Goal: Transaction & Acquisition: Purchase product/service

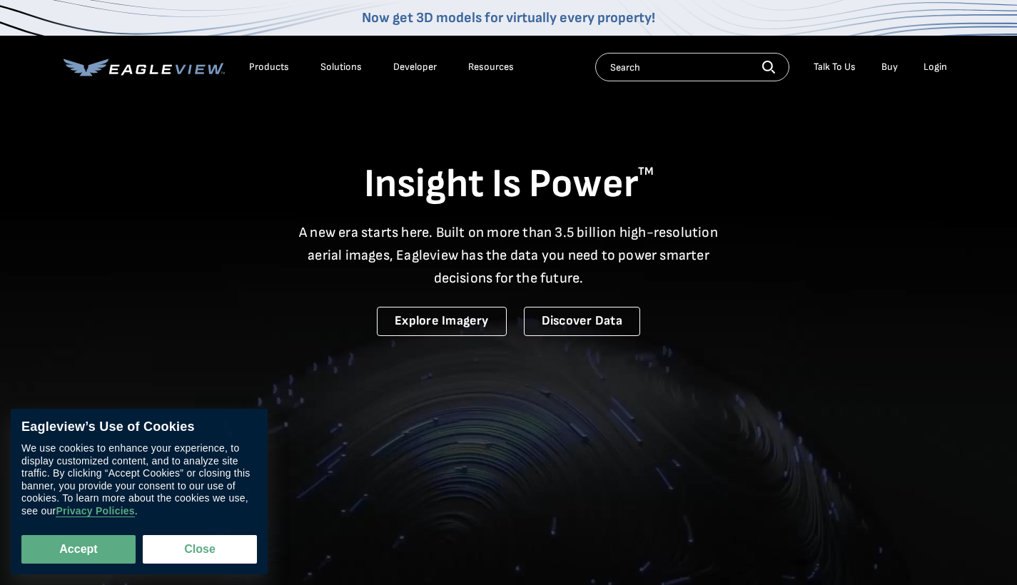
click at [934, 71] on div "Login" at bounding box center [935, 67] width 24 height 13
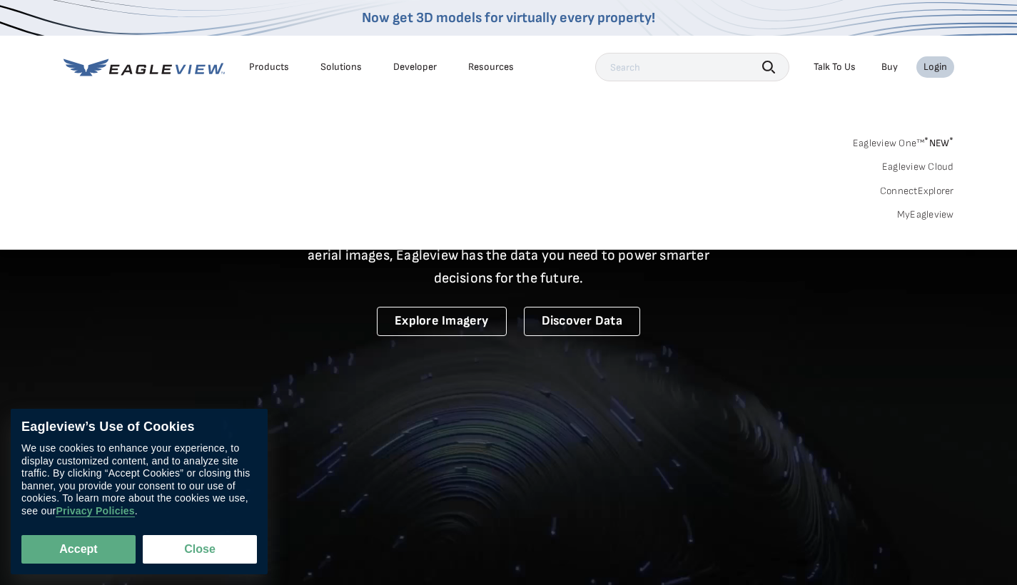
click at [923, 214] on link "MyEagleview" at bounding box center [925, 214] width 57 height 13
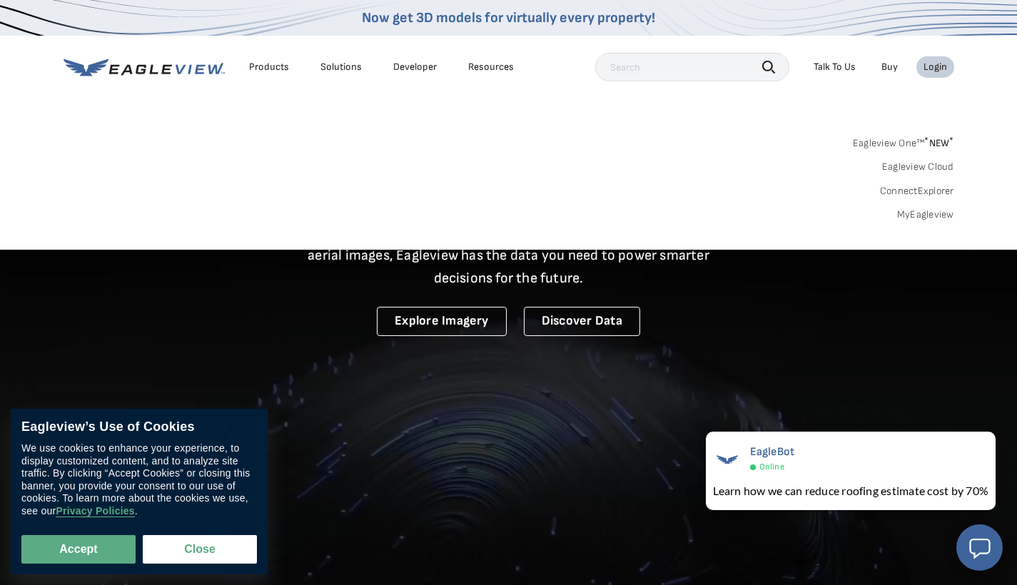
click at [930, 64] on div "Login" at bounding box center [935, 67] width 24 height 13
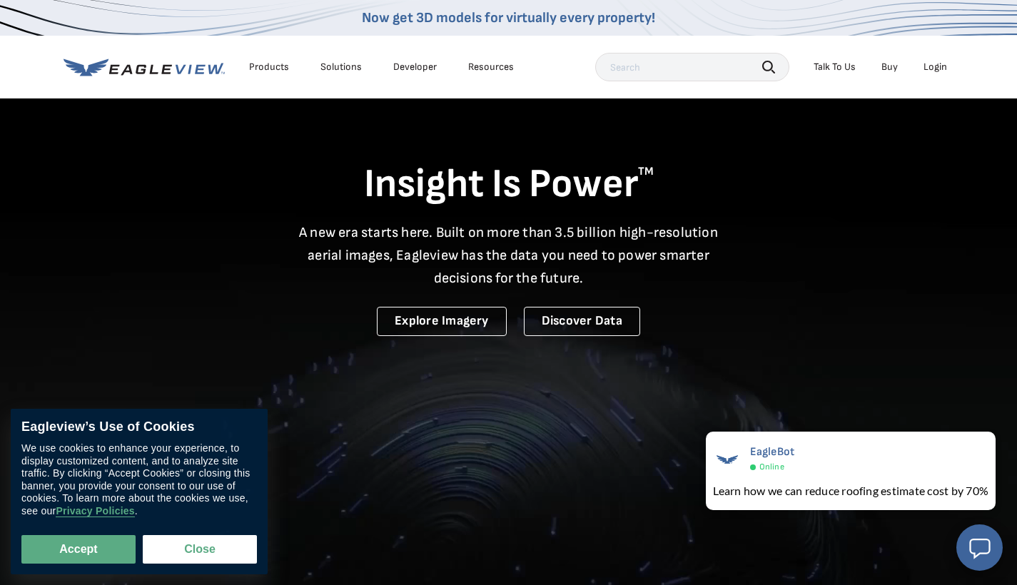
click at [933, 63] on div "Login" at bounding box center [935, 67] width 24 height 13
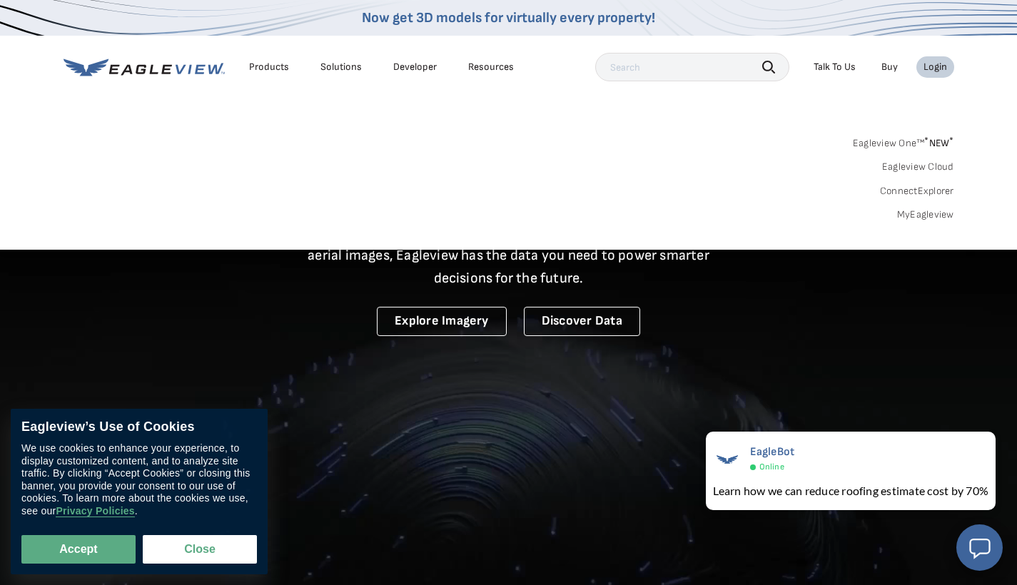
click at [924, 213] on link "MyEagleview" at bounding box center [925, 214] width 57 height 13
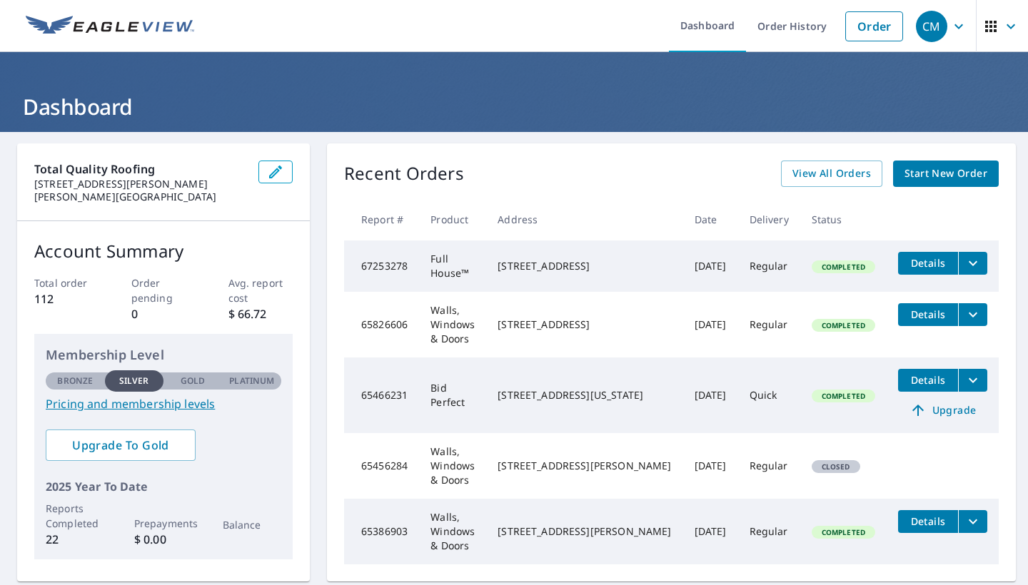
click at [937, 172] on span "Start New Order" at bounding box center [945, 174] width 83 height 18
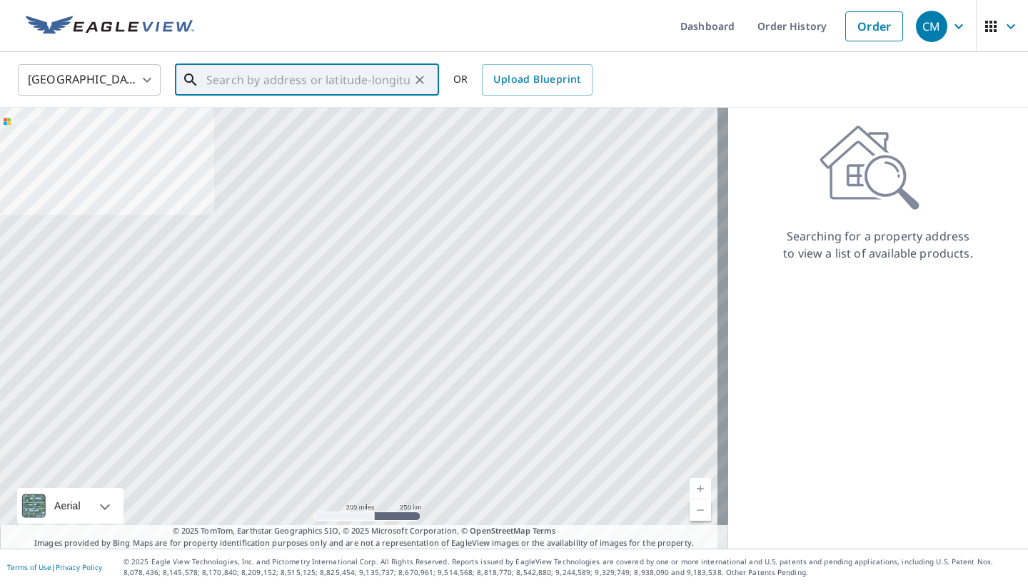
click at [295, 85] on input "text" at bounding box center [307, 80] width 203 height 40
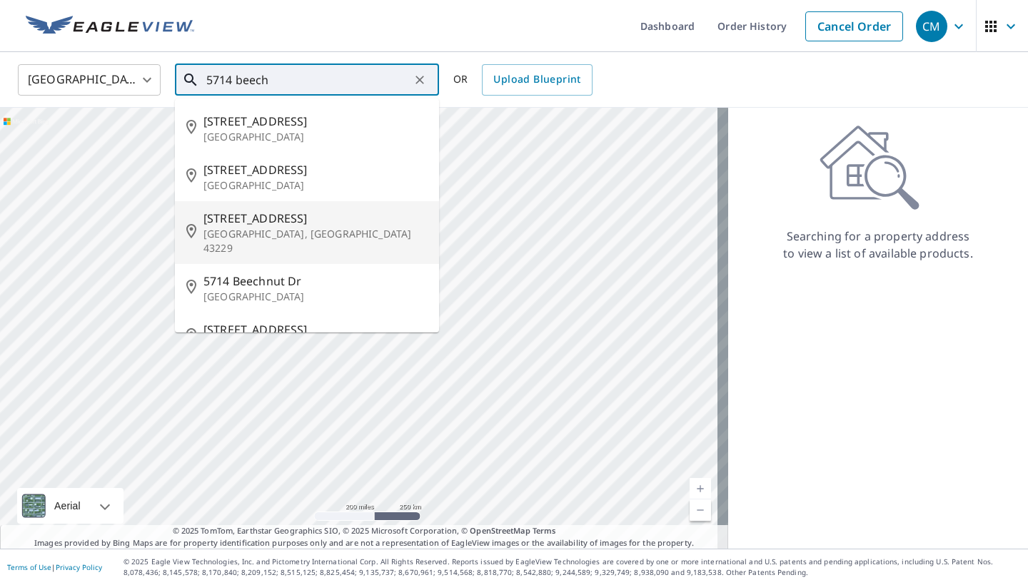
click at [265, 220] on span "[STREET_ADDRESS]" at bounding box center [315, 218] width 224 height 17
type input "[STREET_ADDRESS]"
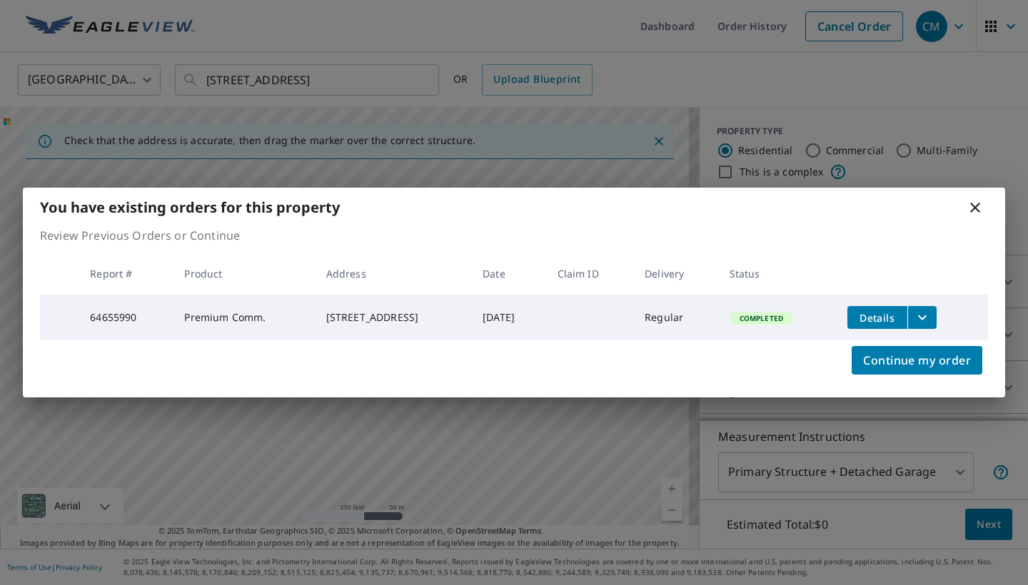
click at [893, 315] on span "Details" at bounding box center [877, 318] width 43 height 14
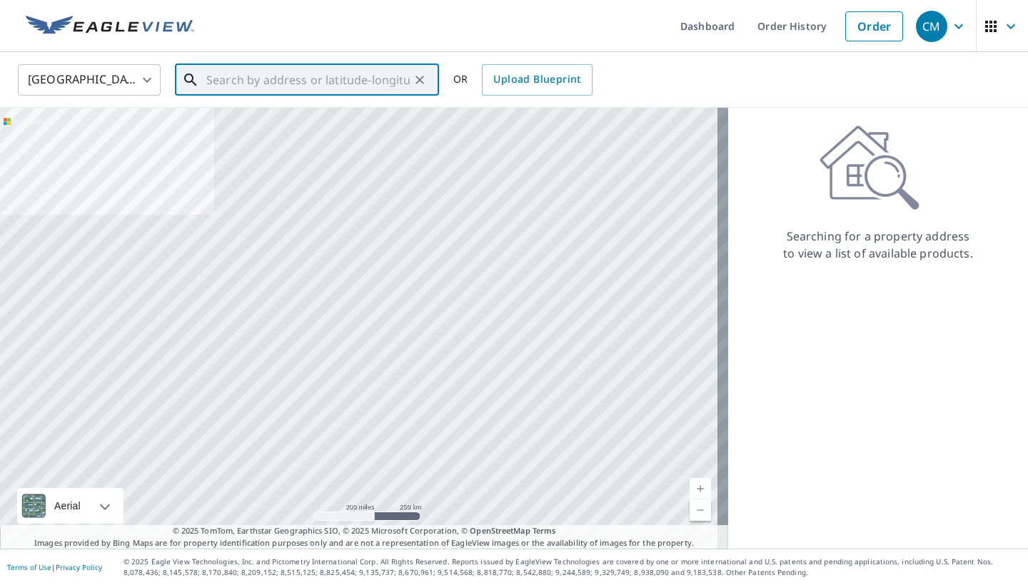
click at [309, 83] on input "text" at bounding box center [307, 80] width 203 height 40
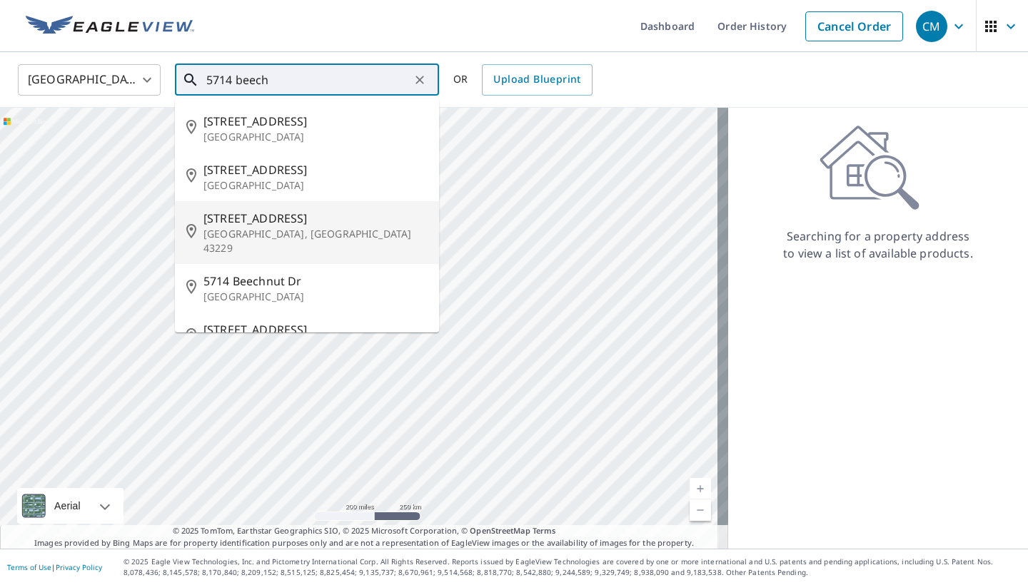
click at [308, 223] on span "5714 Beechcroft Rd" at bounding box center [315, 218] width 224 height 17
type input "5714 Beechcroft Rd Columbus, OH 43229"
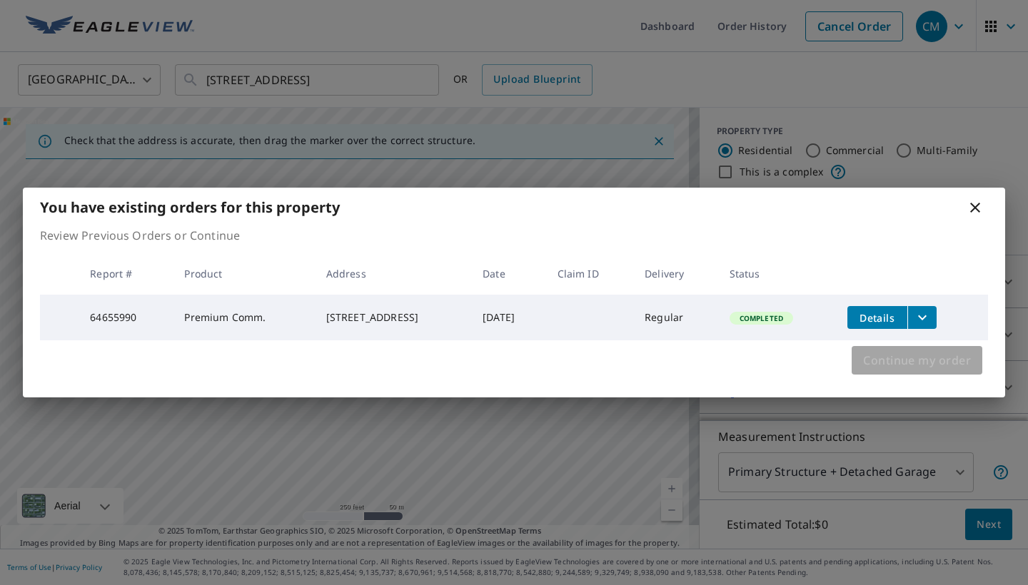
click at [921, 360] on span "Continue my order" at bounding box center [917, 360] width 108 height 20
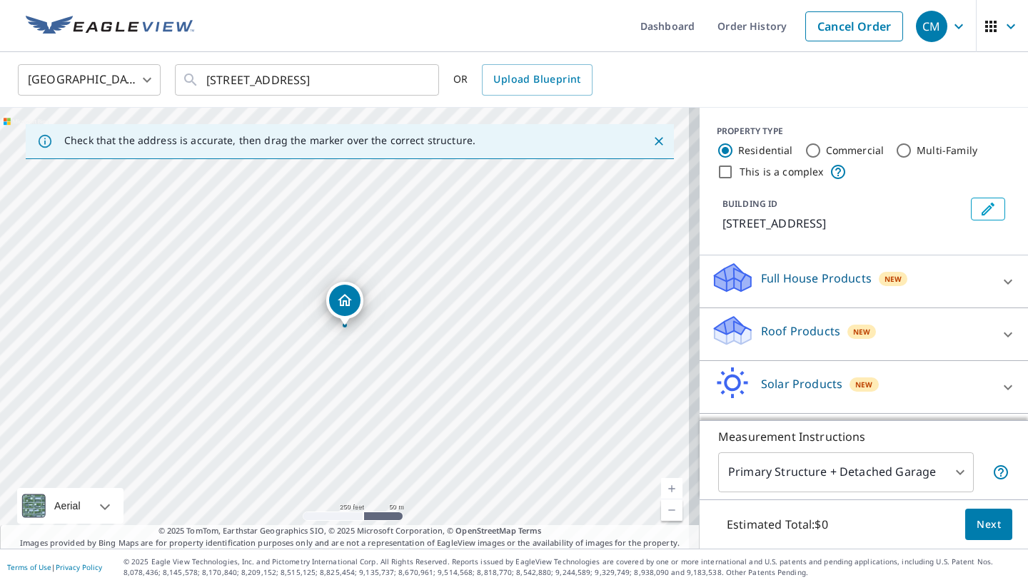
click at [895, 150] on input "Multi-Family" at bounding box center [903, 150] width 17 height 17
radio input "true"
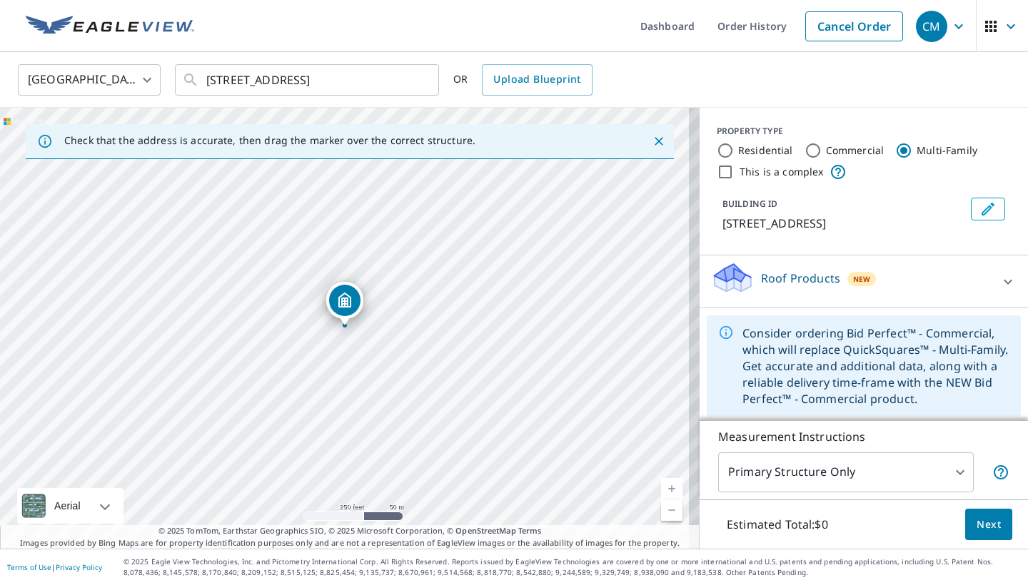
scroll to position [1, 0]
click at [999, 281] on icon at bounding box center [1007, 281] width 17 height 17
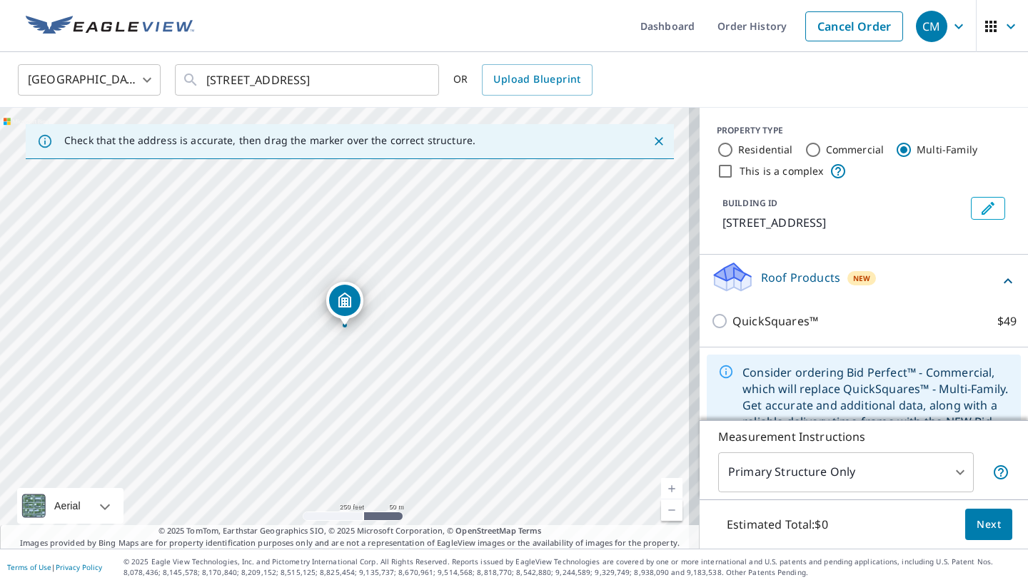
scroll to position [41, 0]
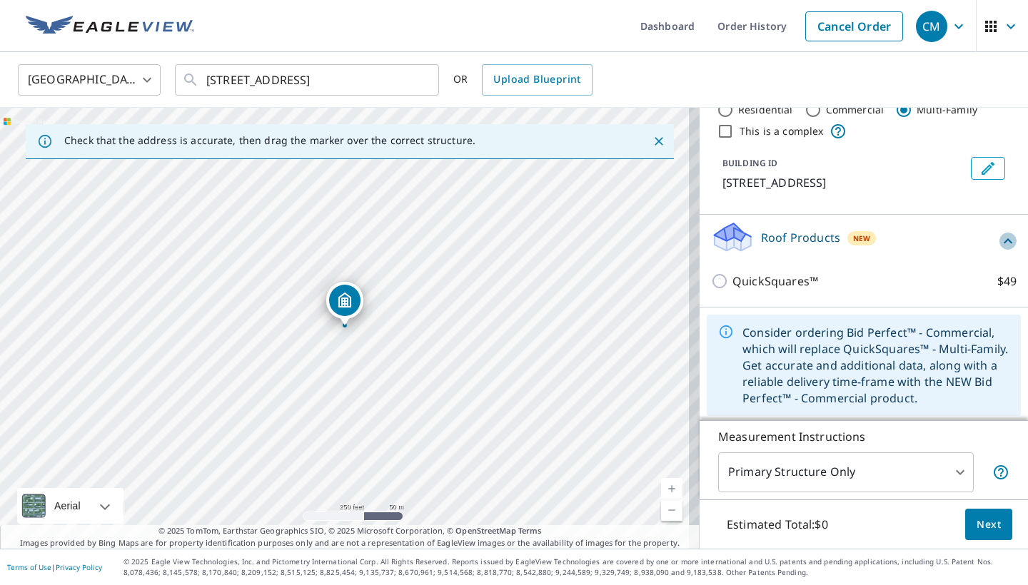
click at [999, 239] on icon at bounding box center [1007, 241] width 17 height 17
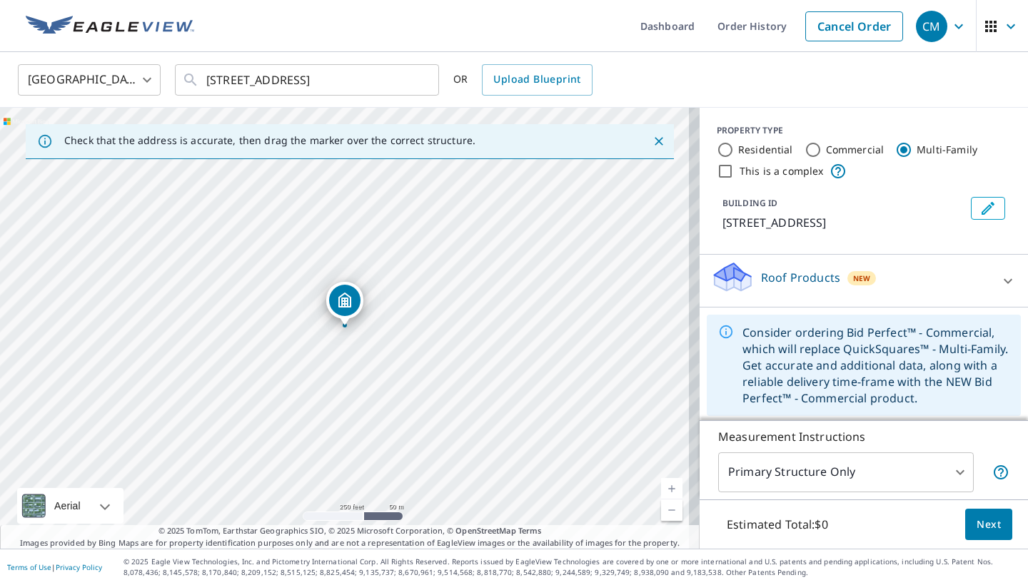
scroll to position [1, 0]
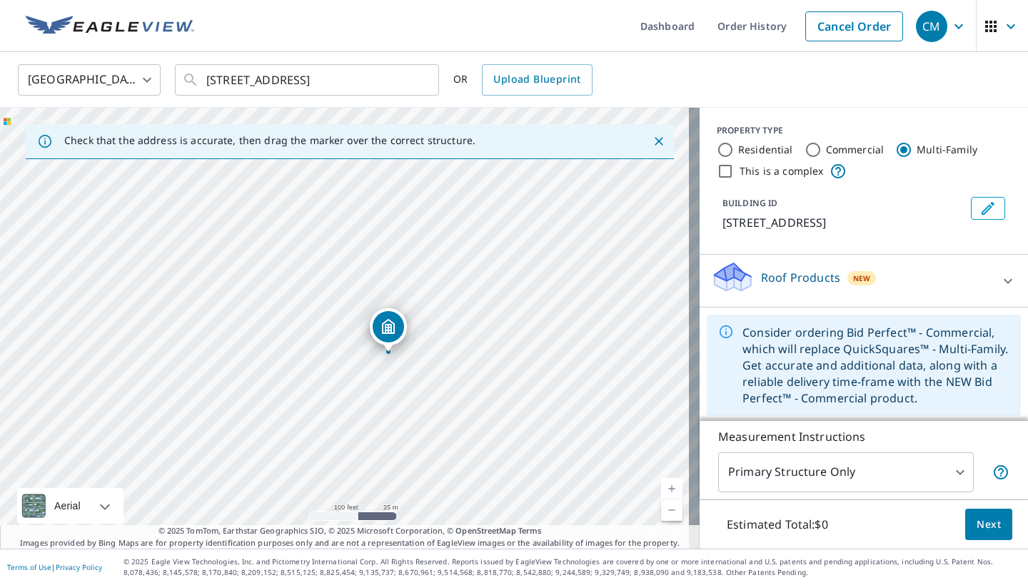
drag, startPoint x: 416, startPoint y: 378, endPoint x: 421, endPoint y: 372, distance: 8.1
click at [421, 372] on div "5714 Beechcroft Rd Columbus, OH 43229" at bounding box center [349, 328] width 699 height 441
click at [951, 475] on body "CM .favicon_svg__cls-1{fill:#8ccc4c}.favicon_svg__cls-2{fill:#0098c5} CM Dashbo…" at bounding box center [514, 292] width 1028 height 585
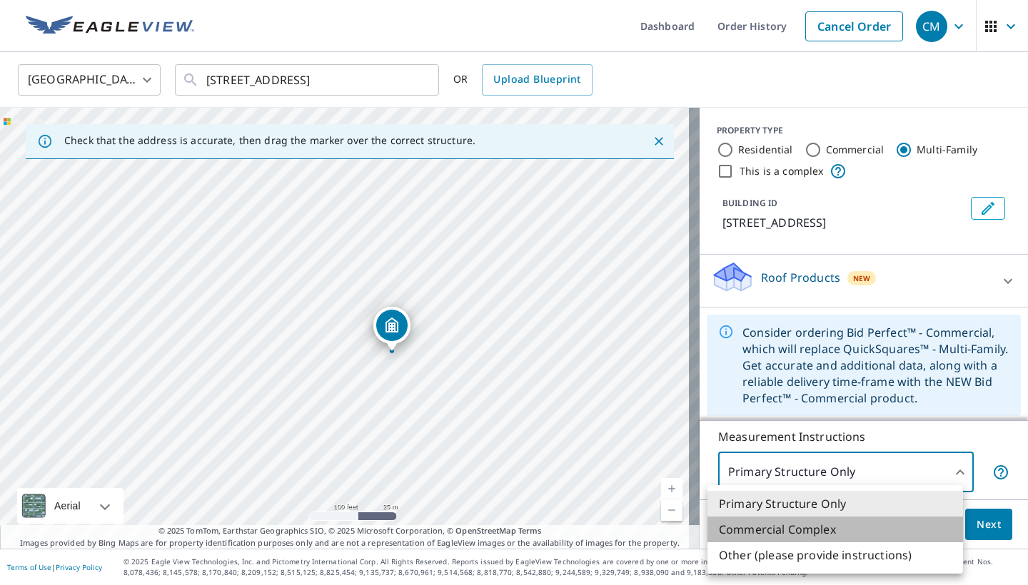
click at [821, 529] on li "Commercial Complex" at bounding box center [834, 530] width 255 height 26
type input "4"
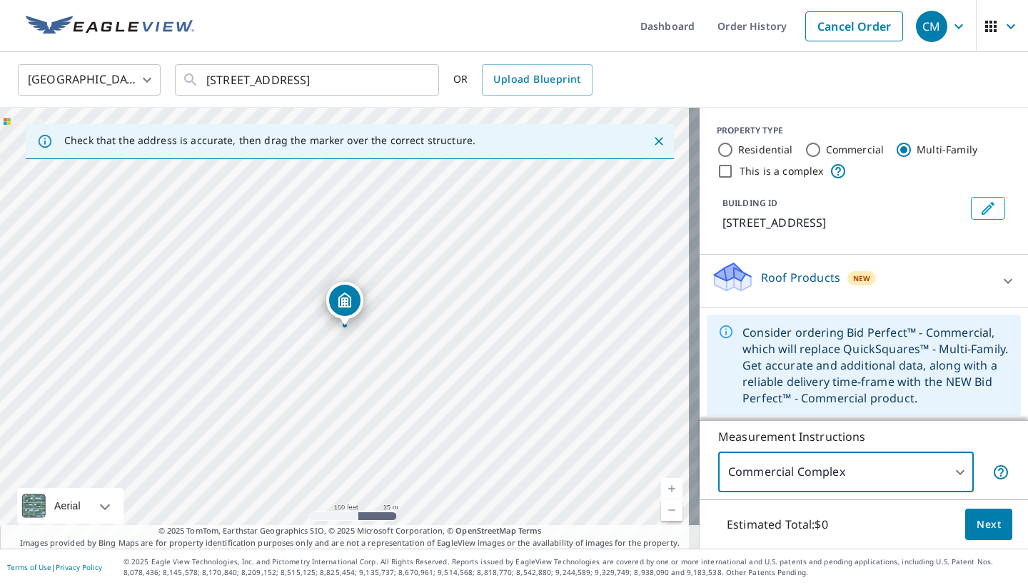
click at [716, 172] on input "This is a complex" at bounding box center [724, 171] width 17 height 17
checkbox input "true"
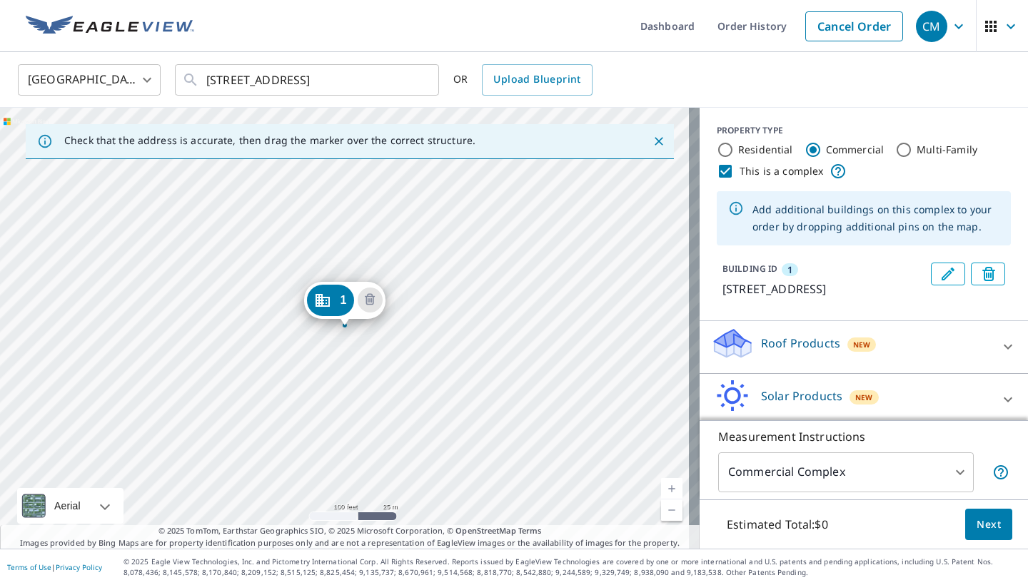
radio input "true"
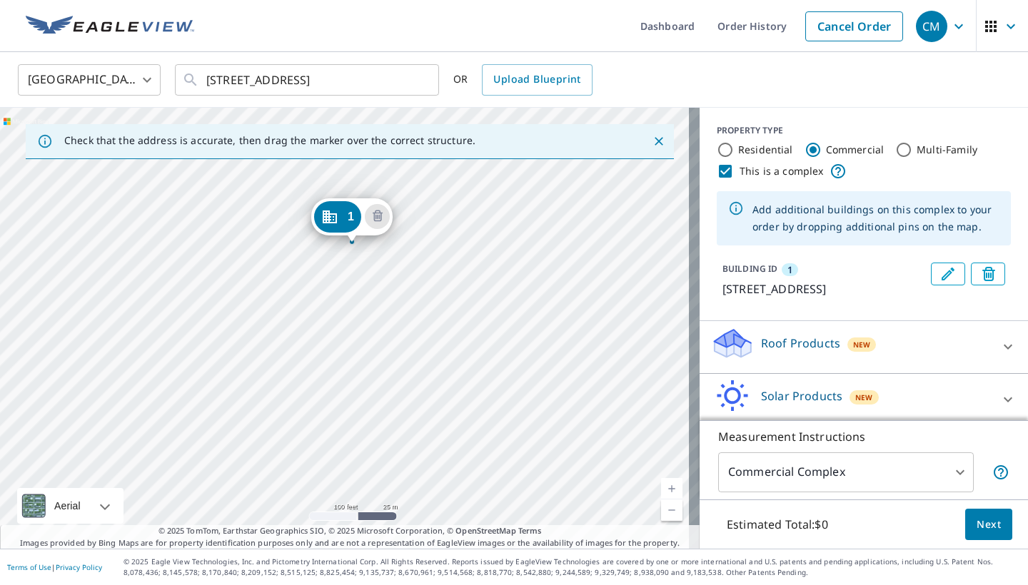
drag, startPoint x: 338, startPoint y: 307, endPoint x: 344, endPoint y: 223, distance: 83.7
drag, startPoint x: 367, startPoint y: 385, endPoint x: 468, endPoint y: 290, distance: 138.3
click at [468, 290] on div "1 5738 Beechcroft Rd Columbus, OH 43229" at bounding box center [349, 328] width 699 height 441
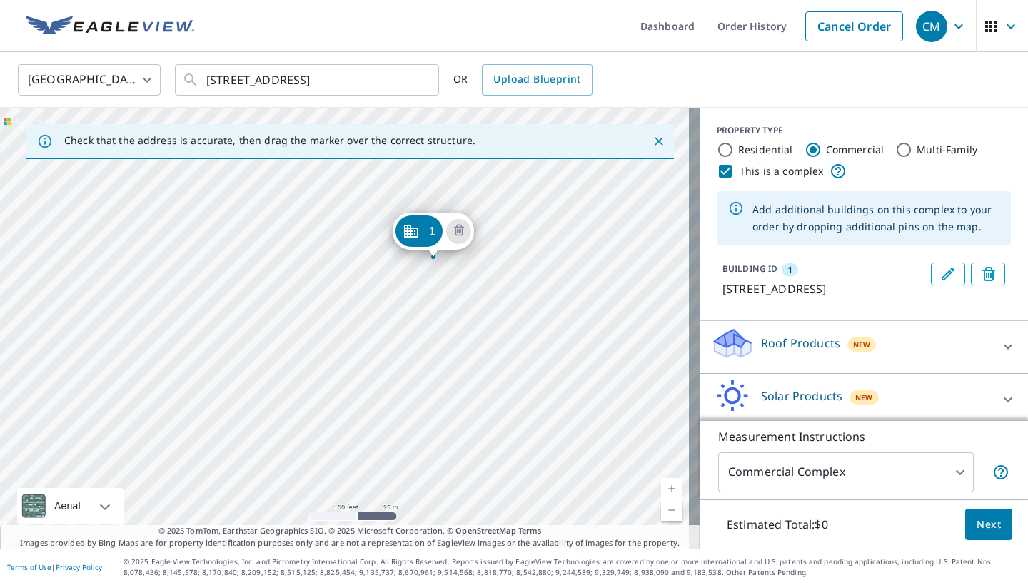
click at [492, 271] on div "1 5738 Beechcroft Rd Columbus, OH 43229" at bounding box center [349, 328] width 699 height 441
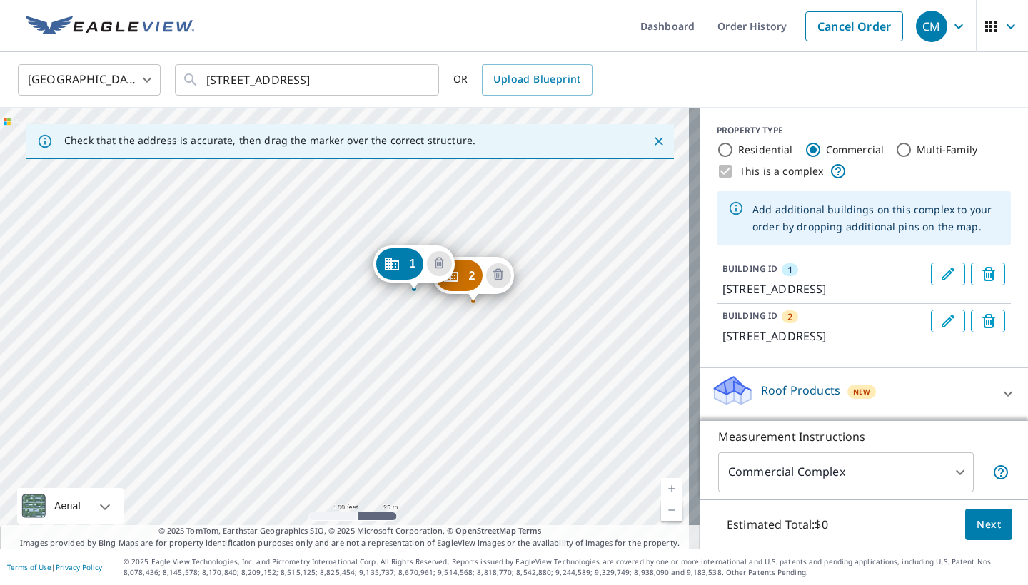
drag, startPoint x: 411, startPoint y: 396, endPoint x: 479, endPoint y: 360, distance: 76.9
click at [479, 360] on div "2 5732 Beechcroft Rd Columbus, OH 43229 1 5738 Beechcroft Rd Columbus, OH 43229" at bounding box center [349, 328] width 699 height 441
click at [442, 343] on div "2 5732 Beechcroft Rd Columbus, OH 43229 1 5738 Beechcroft Rd Columbus, OH 43229" at bounding box center [349, 328] width 699 height 441
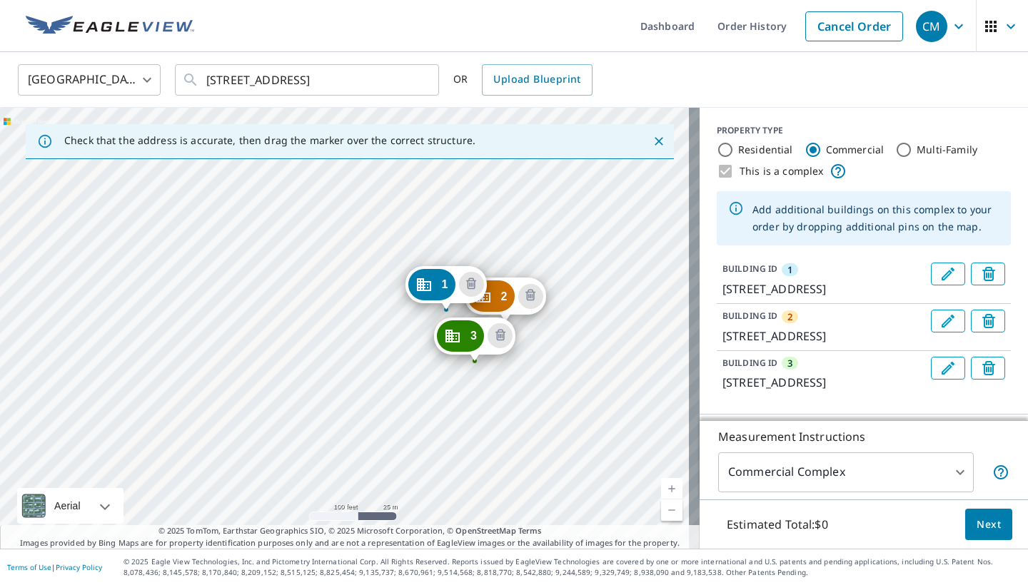
drag, startPoint x: 460, startPoint y: 387, endPoint x: 502, endPoint y: 377, distance: 44.0
click at [502, 377] on div "2 5732 Beechcroft Rd Columbus, OH 43229 3 5726 Beechcroft Rd Columbus, OH 43229…" at bounding box center [349, 328] width 699 height 441
click at [409, 366] on div "2 5732 Beechcroft Rd Columbus, OH 43229 3 5726 Beechcroft Rd Columbus, OH 43229…" at bounding box center [349, 328] width 699 height 441
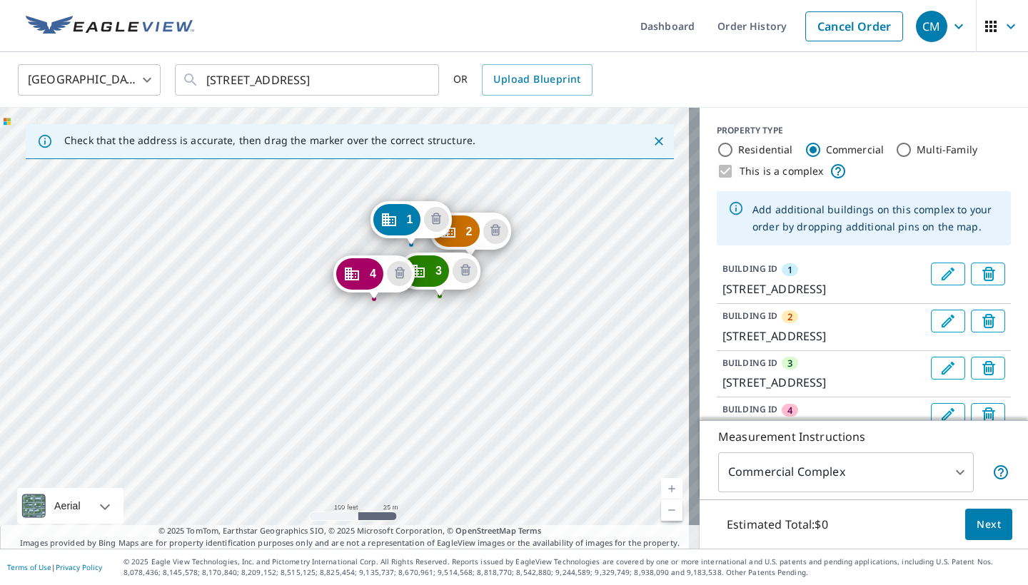
drag, startPoint x: 416, startPoint y: 417, endPoint x: 481, endPoint y: 335, distance: 104.1
click at [481, 335] on div "2 5732 Beechcroft Rd Columbus, OH 43229 3 5726 Beechcroft Rd Columbus, OH 43229…" at bounding box center [349, 328] width 699 height 441
click at [463, 367] on div "2 5732 Beechcroft Rd Columbus, OH 43229 3 5726 Beechcroft Rd Columbus, OH 43229…" at bounding box center [349, 328] width 699 height 441
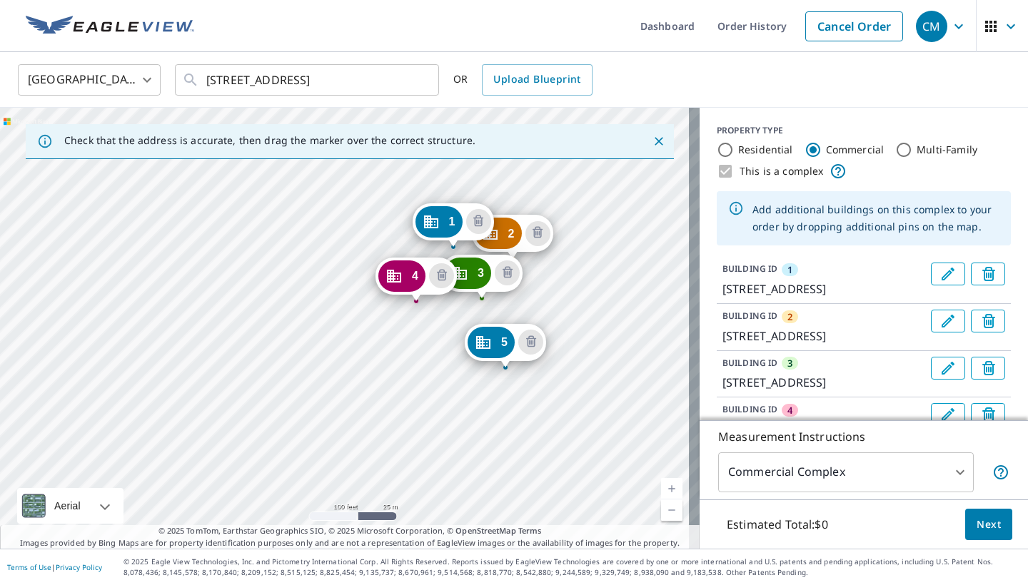
drag, startPoint x: 447, startPoint y: 400, endPoint x: 556, endPoint y: 321, distance: 133.9
click at [556, 321] on div "2 5732 Beechcroft Rd Columbus, OH 43229 3 5726 Beechcroft Rd Columbus, OH 43229…" at bounding box center [349, 328] width 699 height 441
click at [442, 369] on div "2 5732 Beechcroft Rd Columbus, OH 43229 3 5726 Beechcroft Rd Columbus, OH 43229…" at bounding box center [349, 328] width 699 height 441
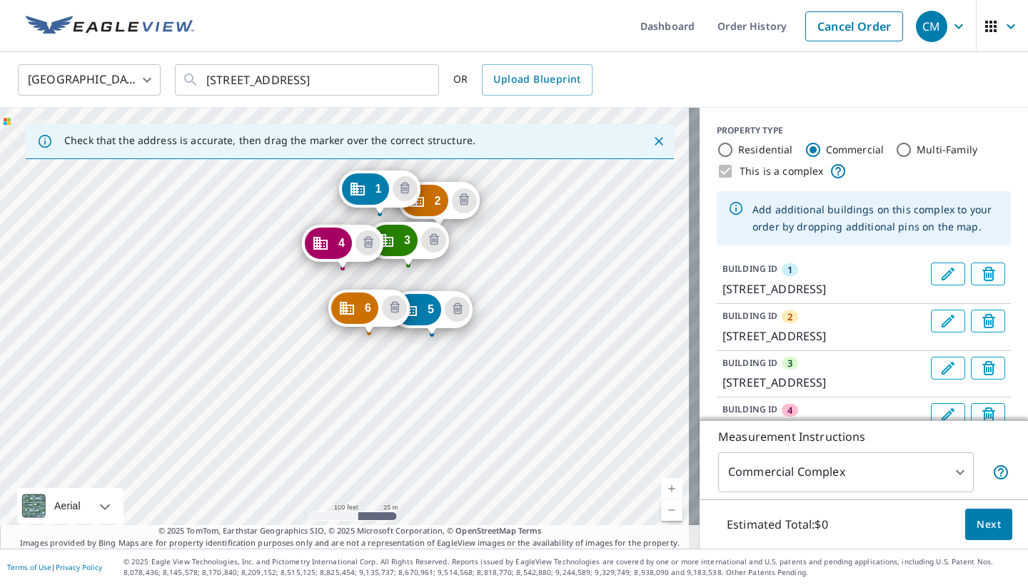
drag, startPoint x: 492, startPoint y: 404, endPoint x: 435, endPoint y: 360, distance: 71.7
click at [525, 295] on div "2 5732 Beechcroft Rd Columbus, OH 43229 3 5726 Beechcroft Rd Columbus, OH 43229…" at bounding box center [349, 328] width 699 height 441
click at [406, 379] on div "2 5732 Beechcroft Rd Columbus, OH 43229 3 5726 Beechcroft Rd Columbus, OH 43229…" at bounding box center [349, 328] width 699 height 441
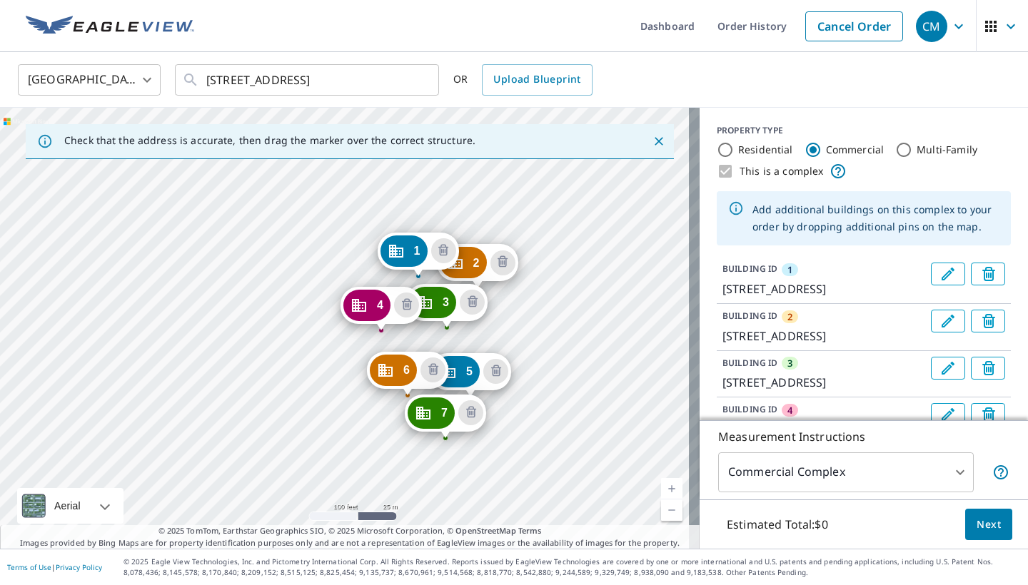
drag, startPoint x: 344, startPoint y: 382, endPoint x: 427, endPoint y: 323, distance: 102.4
click at [427, 323] on div "2 5732 Beechcroft Rd Columbus, OH 43229 3 5726 Beechcroft Rd Columbus, OH 43229…" at bounding box center [349, 328] width 699 height 441
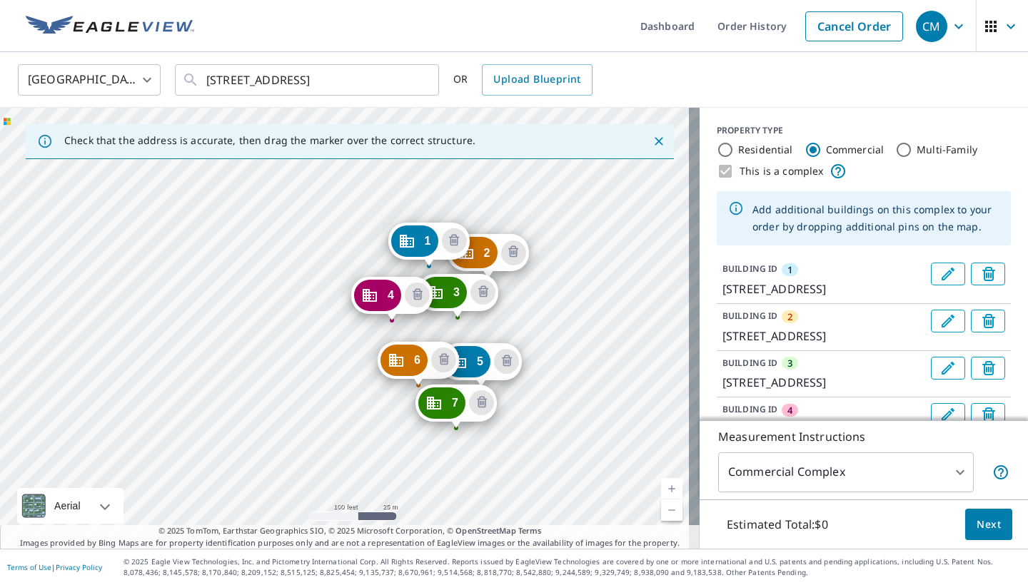
click at [380, 426] on div "2 5732 Beechcroft Rd Columbus, OH 43229 3 5726 Beechcroft Rd Columbus, OH 43229…" at bounding box center [349, 328] width 699 height 441
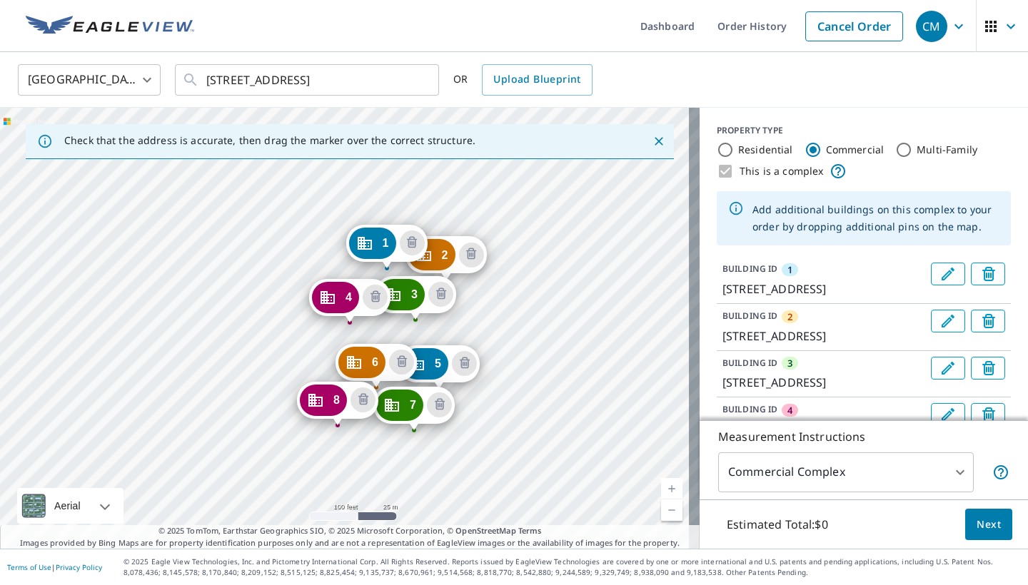
drag, startPoint x: 491, startPoint y: 392, endPoint x: 533, endPoint y: 335, distance: 70.9
click at [533, 335] on div "2 5732 Beechcroft Rd Columbus, OH 43229 3 5726 Beechcroft Rd Columbus, OH 43229…" at bounding box center [349, 328] width 699 height 441
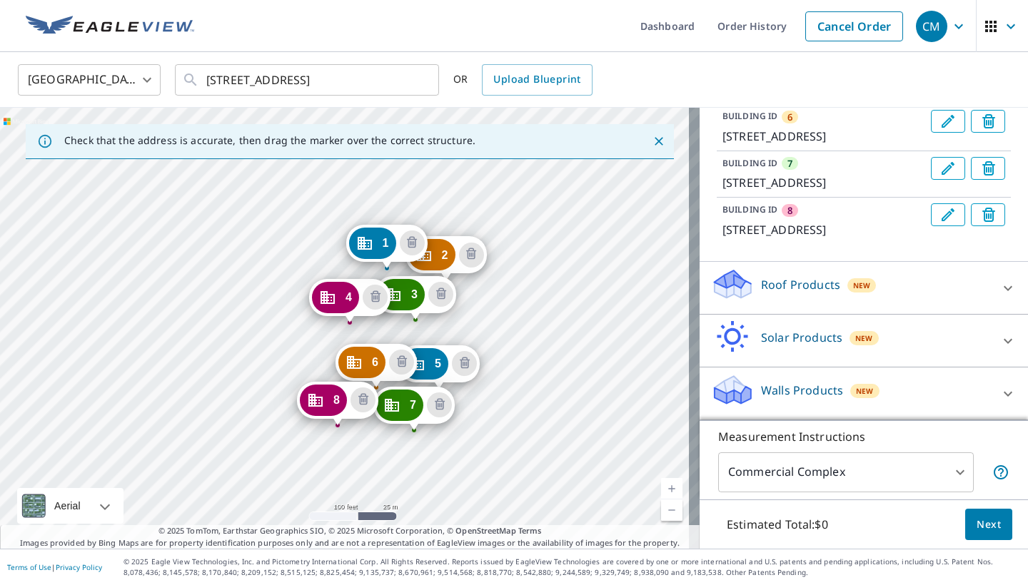
scroll to position [525, 0]
click at [999, 286] on icon at bounding box center [1007, 288] width 17 height 17
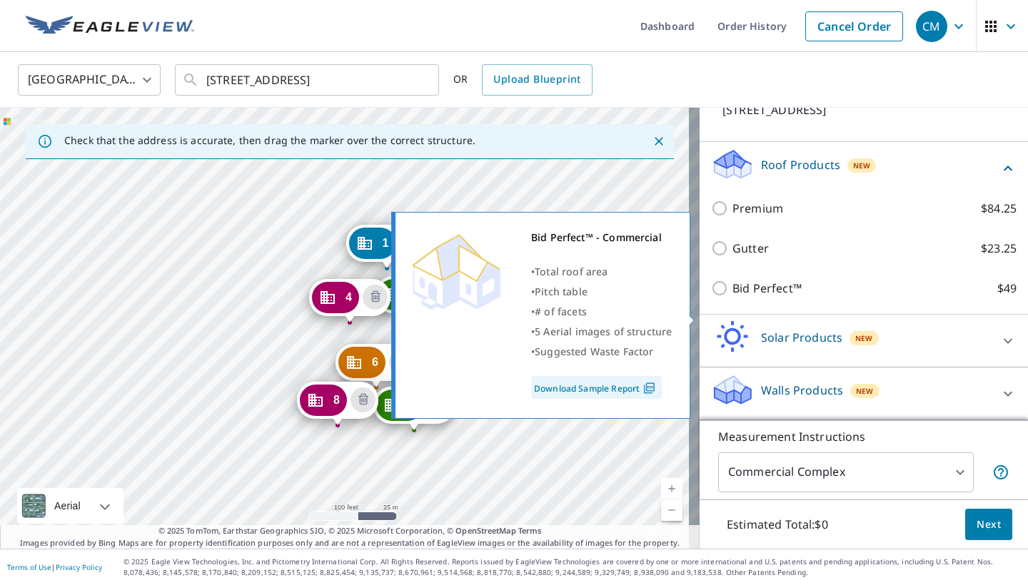
scroll to position [618, 0]
click at [644, 389] on img at bounding box center [648, 388] width 19 height 13
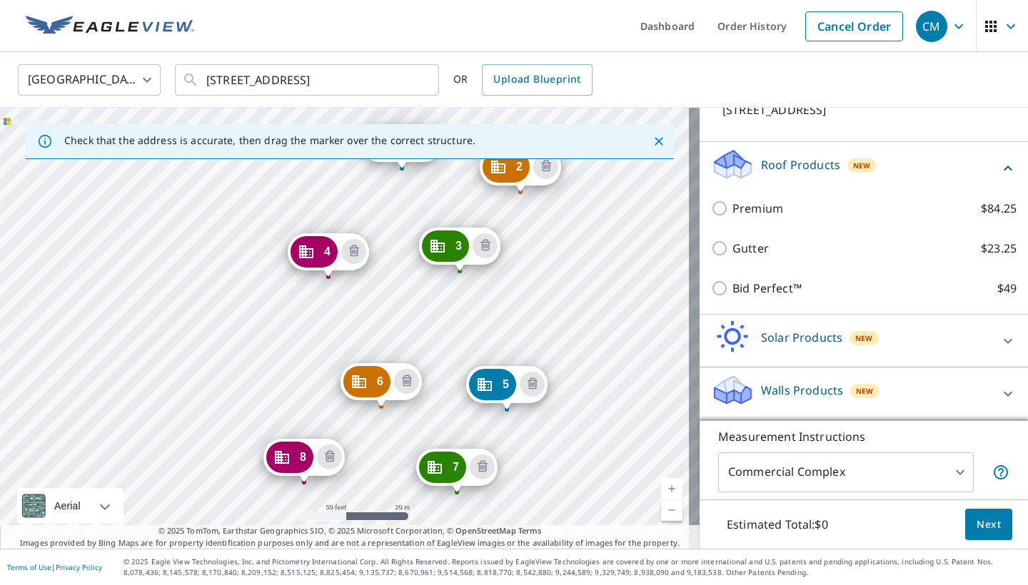
drag, startPoint x: 464, startPoint y: 348, endPoint x: 405, endPoint y: 320, distance: 65.4
click at [405, 320] on div "2 5732 Beechcroft Rd Columbus, OH 43229 3 5726 Beechcroft Rd Columbus, OH 43229…" at bounding box center [349, 328] width 699 height 441
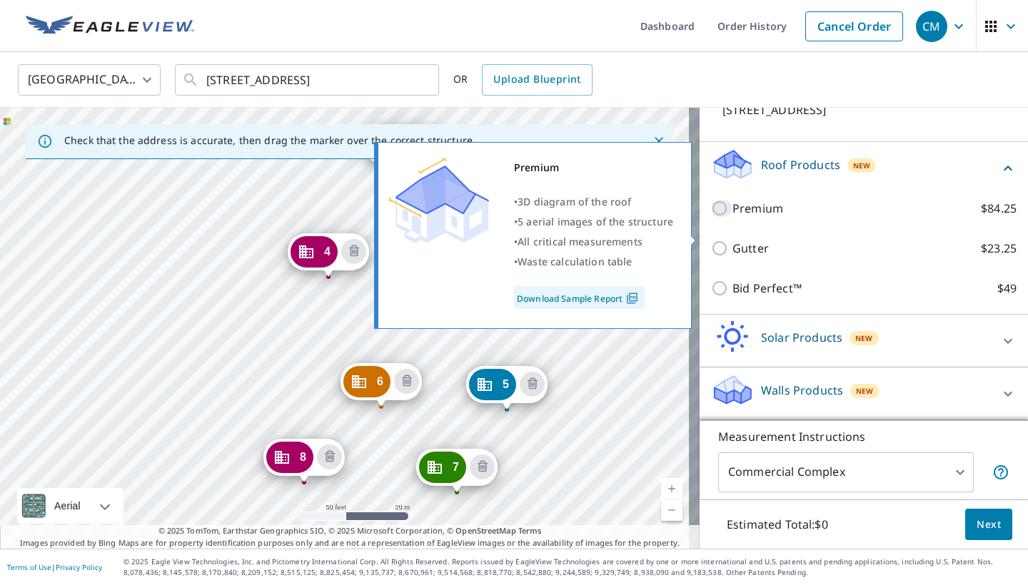
click at [711, 217] on input "Premium $84.25" at bounding box center [721, 208] width 21 height 17
checkbox input "true"
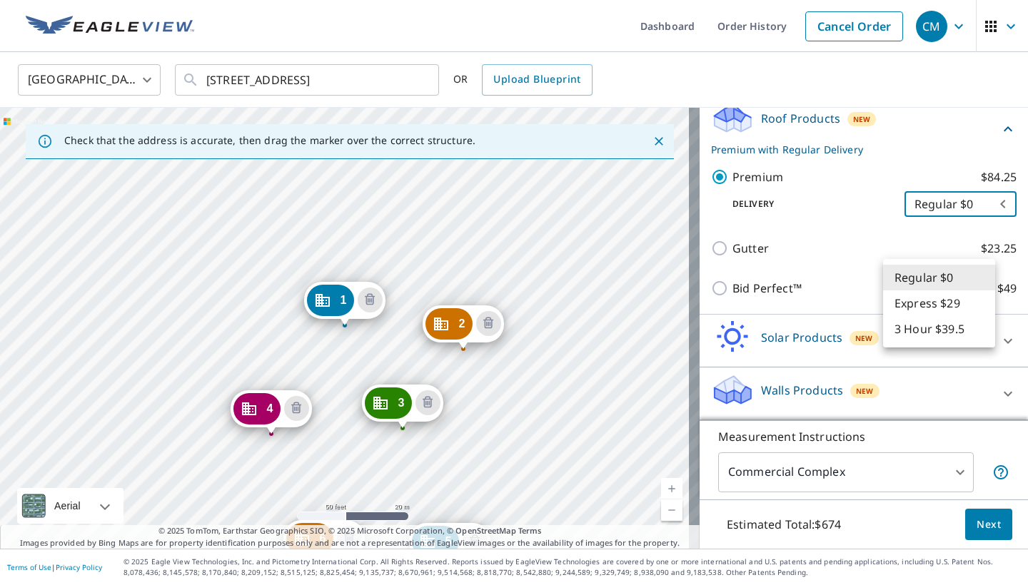
click at [986, 280] on body "CM .favicon_svg__cls-1{fill:#8ccc4c}.favicon_svg__cls-2{fill:#0098c5} CM Dashbo…" at bounding box center [514, 292] width 1028 height 585
click at [986, 280] on li "Regular $0" at bounding box center [939, 278] width 112 height 26
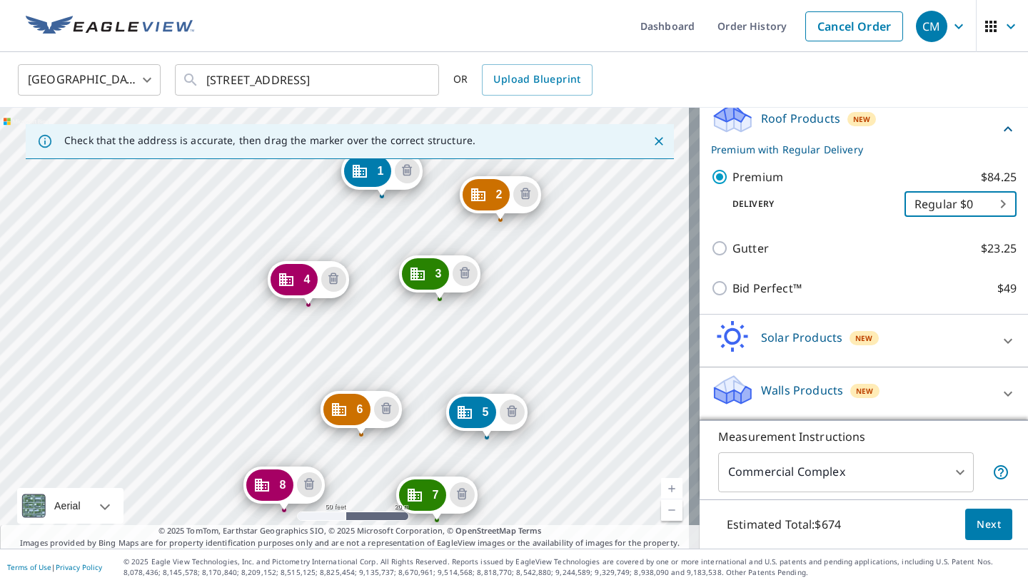
drag, startPoint x: 520, startPoint y: 414, endPoint x: 554, endPoint y: 290, distance: 128.8
click at [554, 290] on div "2 5732 Beechcroft Rd Columbus, OH 43229 3 5726 Beechcroft Rd Columbus, OH 43229…" at bounding box center [349, 328] width 699 height 441
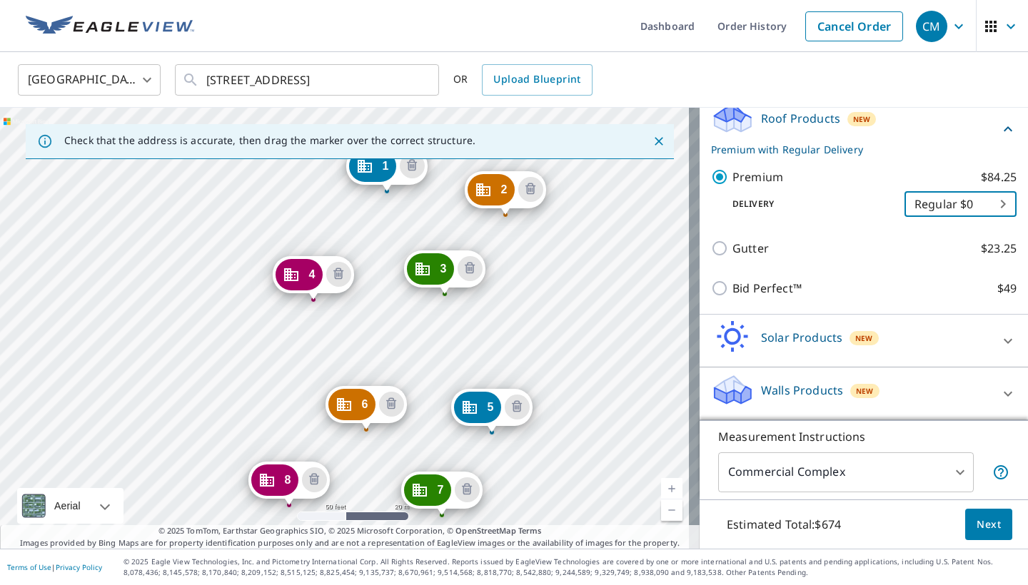
click at [392, 443] on div "2 5732 Beechcroft Rd Columbus, OH 43229 3 5726 Beechcroft Rd Columbus, OH 43229…" at bounding box center [349, 328] width 699 height 441
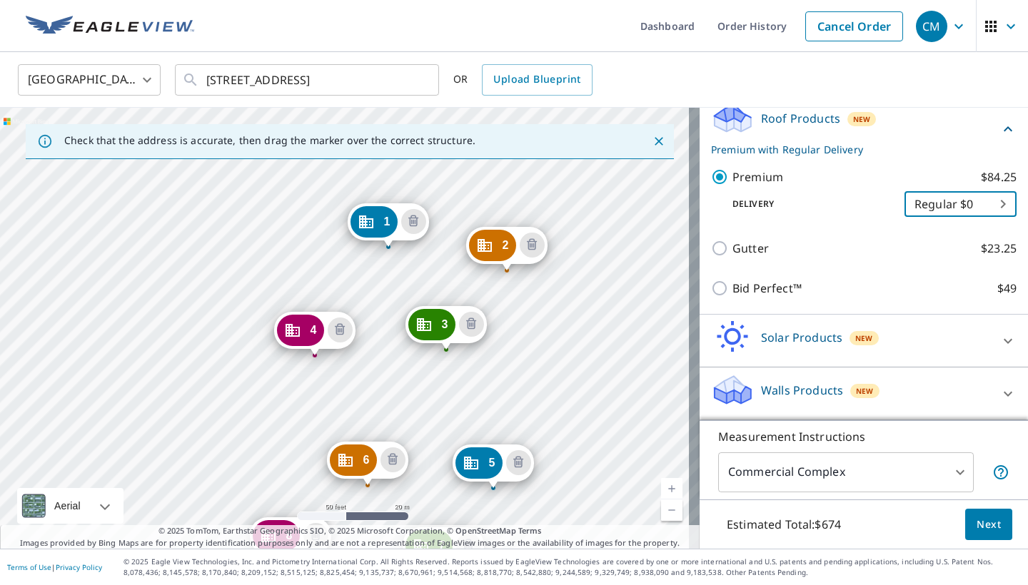
drag, startPoint x: 509, startPoint y: 315, endPoint x: 510, endPoint y: 371, distance: 55.7
click at [510, 371] on div "2 5732 Beechcroft Rd Columbus, OH 43229 3 5726 Beechcroft Rd Columbus, OH 43229…" at bounding box center [349, 328] width 699 height 441
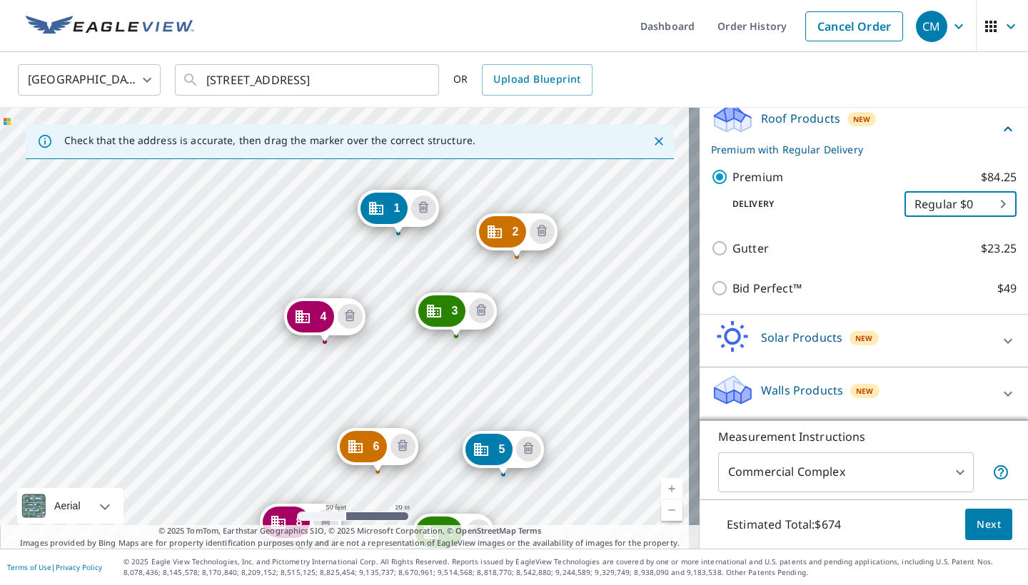
drag, startPoint x: 531, startPoint y: 371, endPoint x: 541, endPoint y: 358, distance: 16.8
click at [541, 358] on div "2 5732 Beechcroft Rd Columbus, OH 43229 3 5726 Beechcroft Rd Columbus, OH 43229…" at bounding box center [349, 328] width 699 height 441
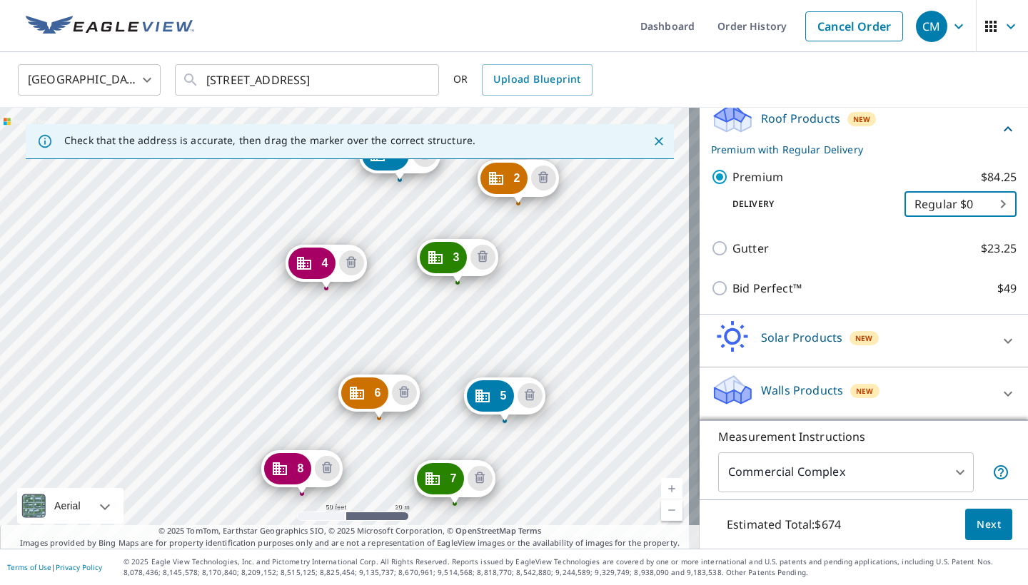
drag, startPoint x: 552, startPoint y: 385, endPoint x: 554, endPoint y: 334, distance: 50.7
click at [554, 334] on div "2 5732 Beechcroft Rd Columbus, OH 43229 3 5726 Beechcroft Rd Columbus, OH 43229…" at bounding box center [349, 328] width 699 height 441
click at [654, 138] on icon "Close" at bounding box center [658, 141] width 9 height 9
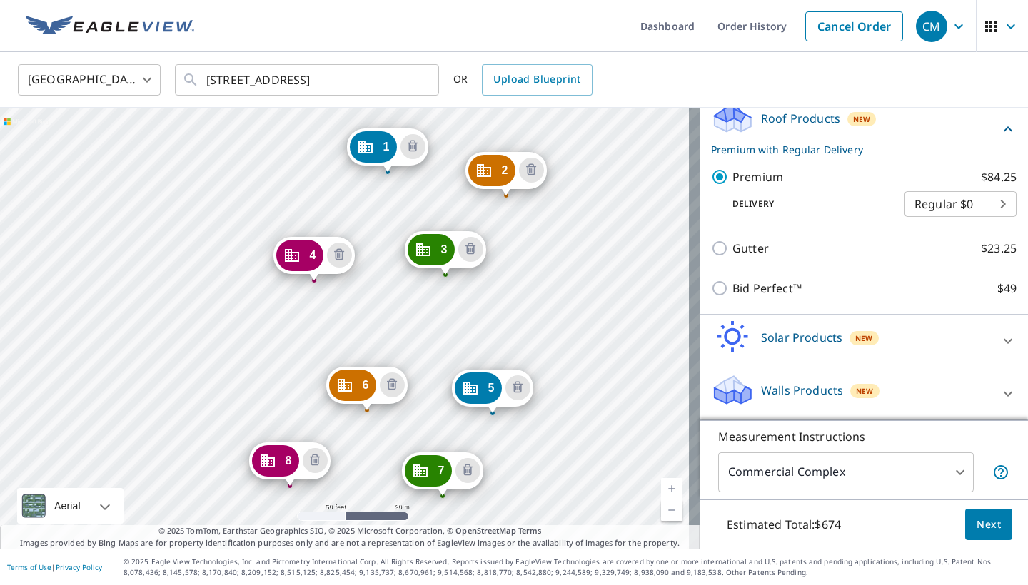
drag, startPoint x: 564, startPoint y: 321, endPoint x: 588, endPoint y: 228, distance: 96.6
click at [588, 228] on div "2 5732 Beechcroft Rd Columbus, OH 43229 3 5726 Beechcroft Rd Columbus, OH 43229…" at bounding box center [349, 328] width 699 height 441
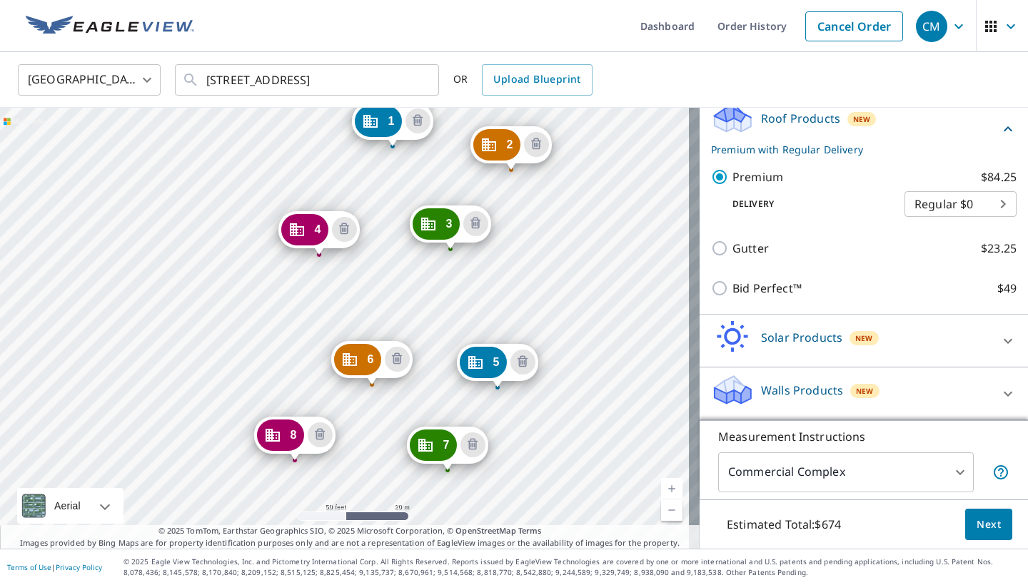
drag, startPoint x: 574, startPoint y: 254, endPoint x: 577, endPoint y: 232, distance: 22.3
click at [577, 232] on div "2 5732 Beechcroft Rd Columbus, OH 43229 3 5726 Beechcroft Rd Columbus, OH 43229…" at bounding box center [349, 328] width 699 height 441
click at [983, 525] on span "Next" at bounding box center [988, 525] width 24 height 18
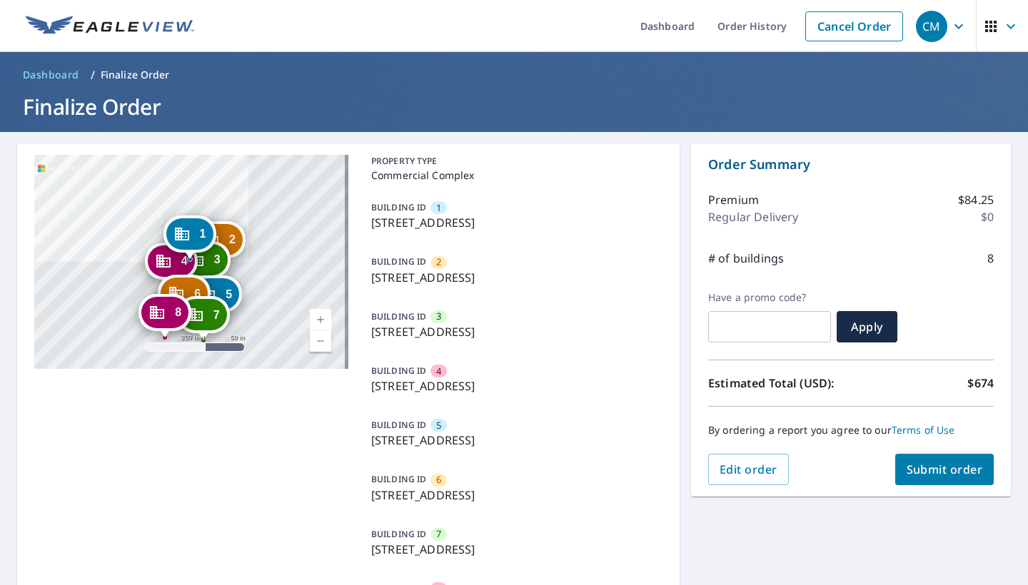
click at [932, 465] on span "Submit order" at bounding box center [944, 470] width 76 height 16
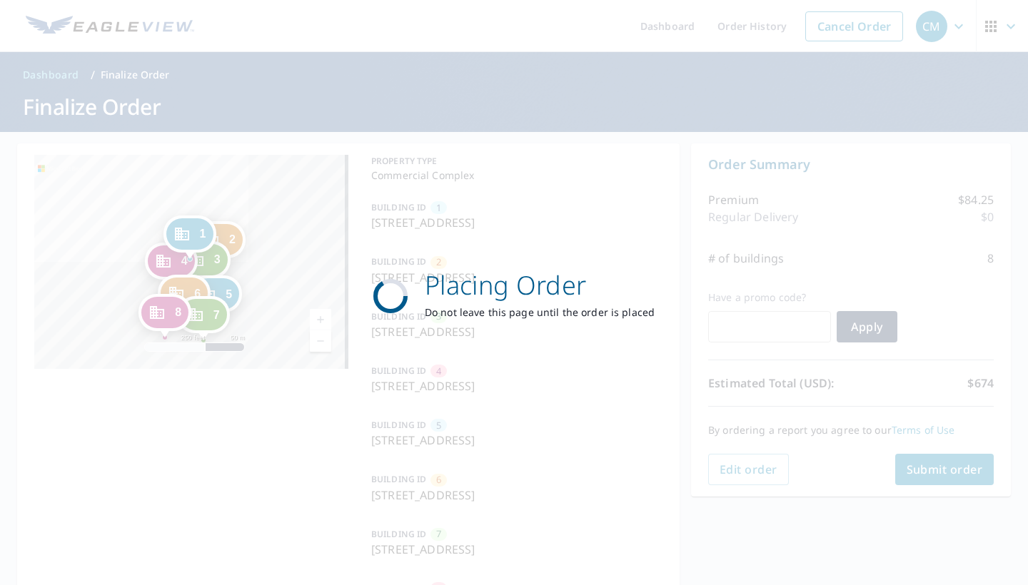
checkbox input "true"
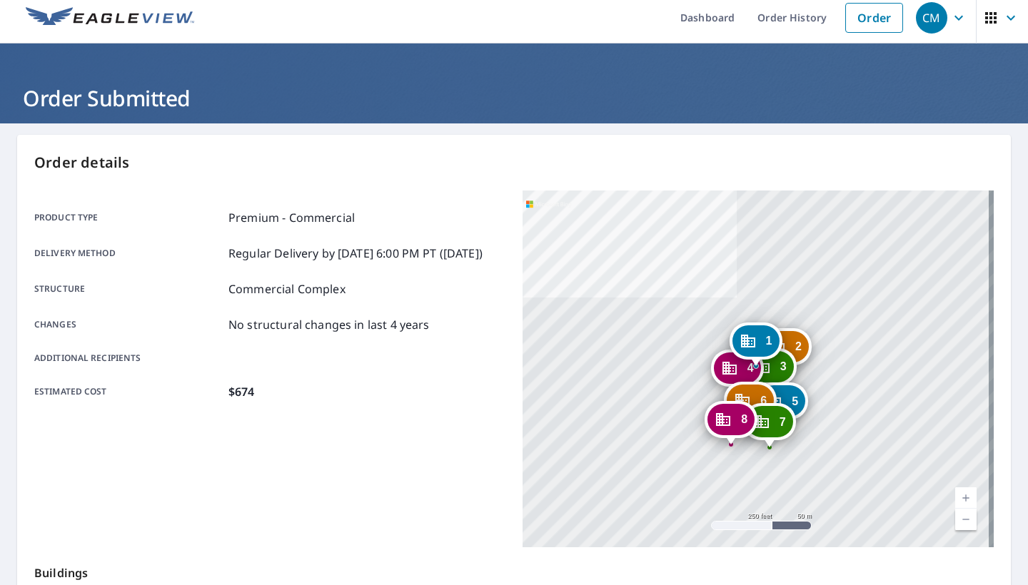
scroll to position [31, 0]
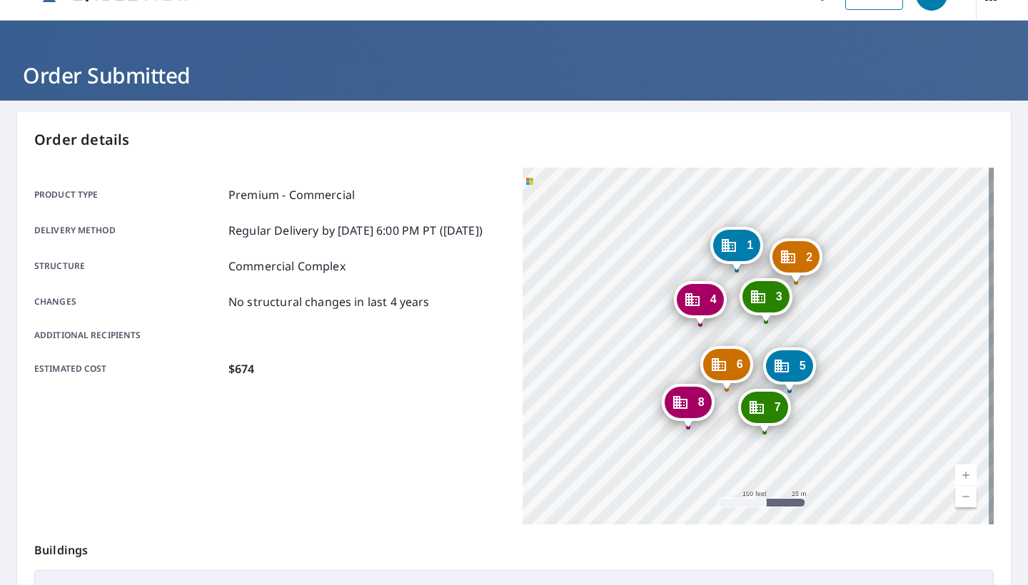
drag, startPoint x: 749, startPoint y: 367, endPoint x: 749, endPoint y: 323, distance: 43.5
click at [749, 323] on div "2 5732 Beechcroft Rd Columbus, OH 43229 3 5726 Beechcroft Rd Columbus, OH 43229…" at bounding box center [757, 346] width 471 height 357
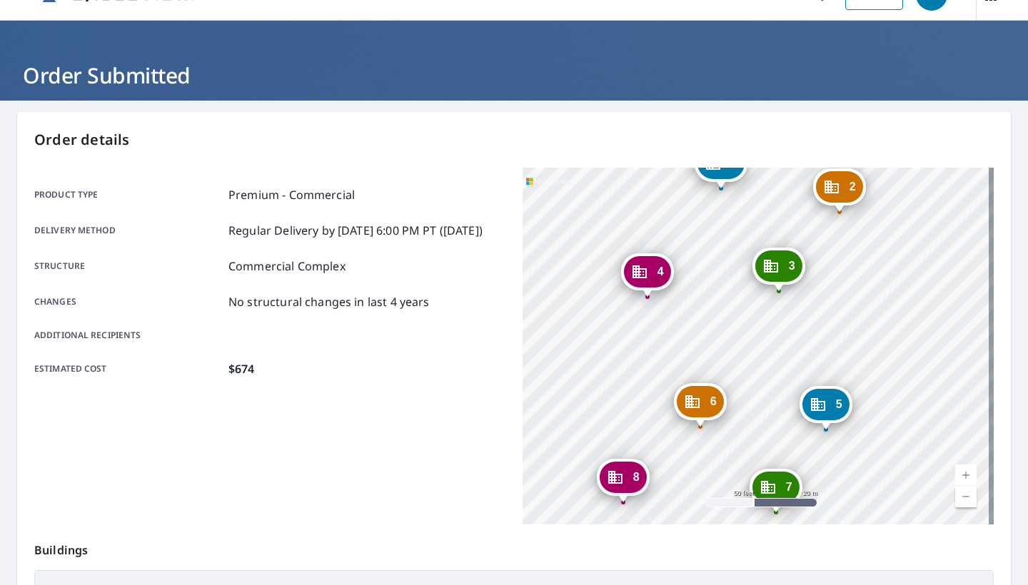
click at [758, 309] on div "2 5732 Beechcroft Rd Columbus, OH 43229 3 5726 Beechcroft Rd Columbus, OH 43229…" at bounding box center [757, 346] width 471 height 357
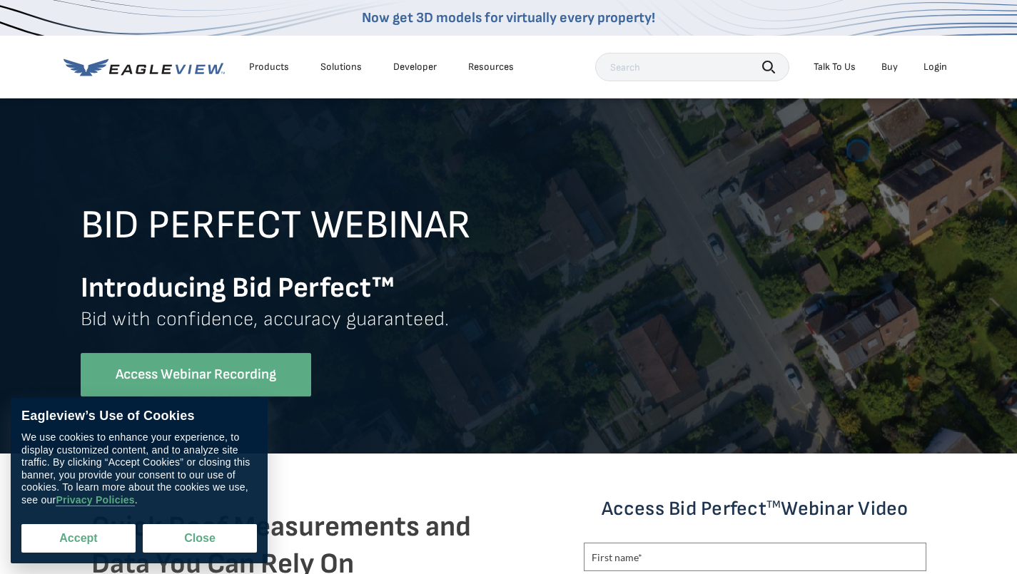
click at [77, 539] on button "Accept" at bounding box center [78, 538] width 114 height 29
checkbox input "true"
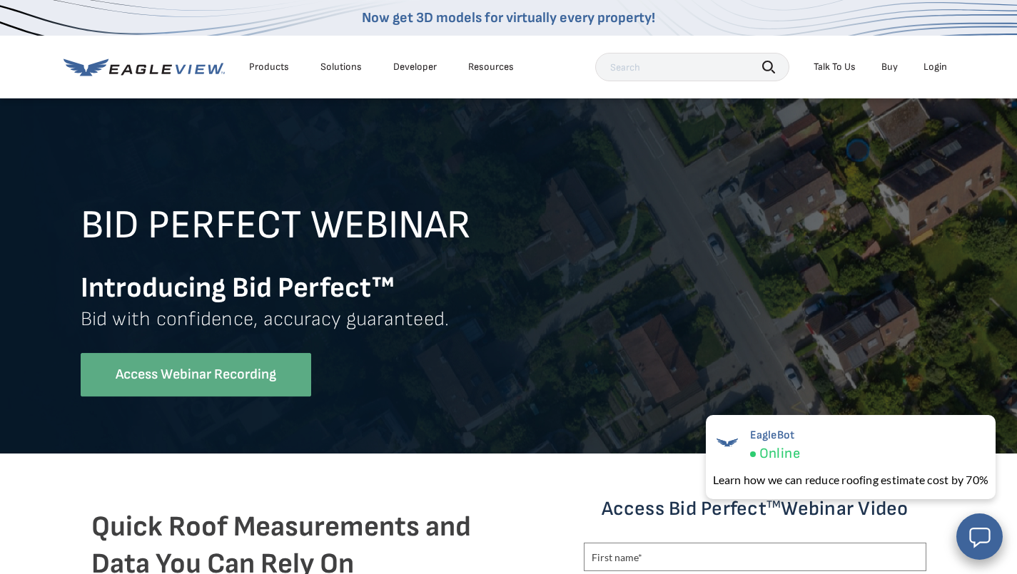
click at [941, 69] on div "Login" at bounding box center [935, 67] width 24 height 13
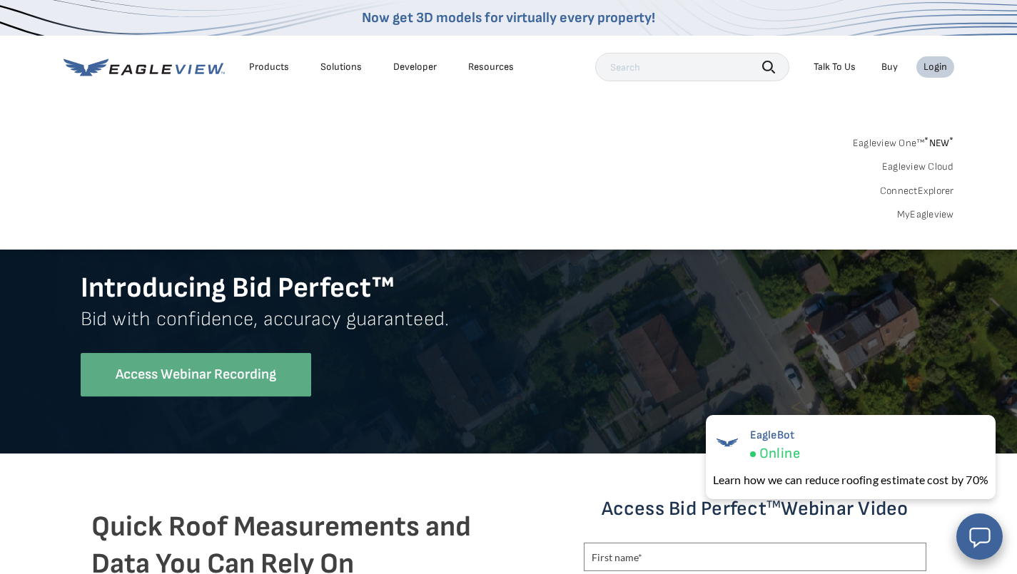
click at [941, 69] on div "Login" at bounding box center [935, 67] width 24 height 13
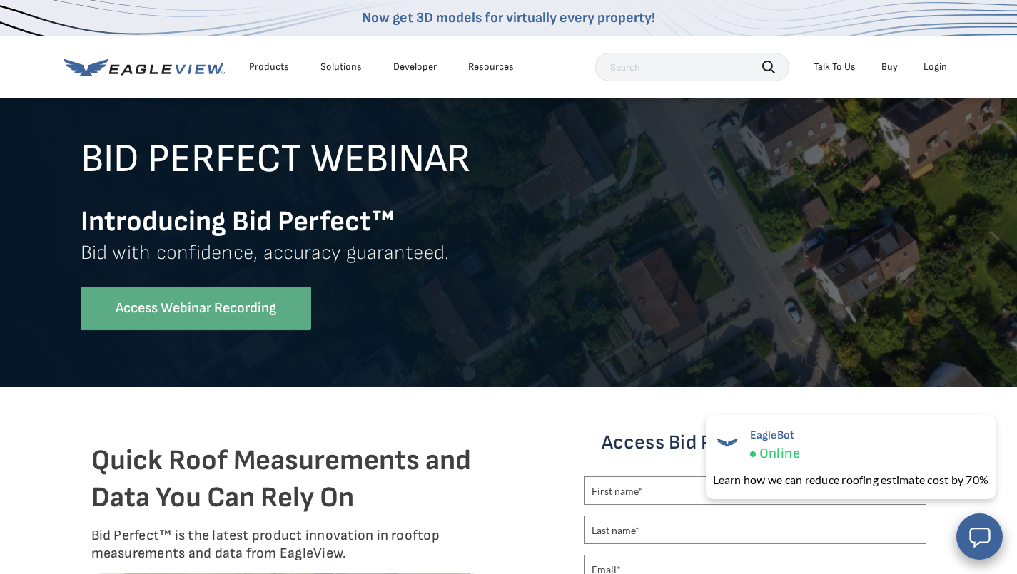
scroll to position [375, 0]
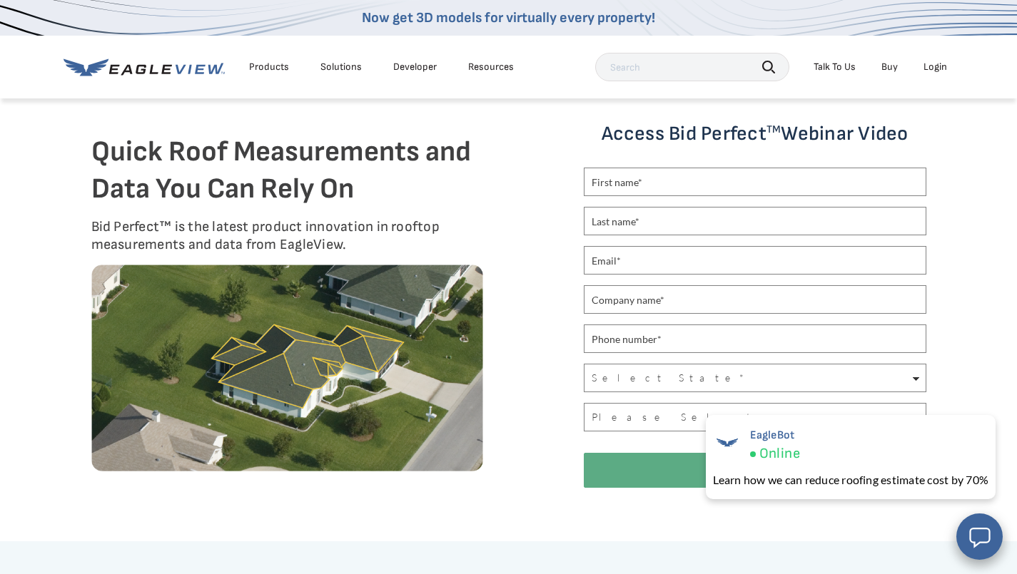
click at [514, 307] on div "Quick Roof Measurements and Data You Can Rely On Bid Perfect™ is the latest pro…" at bounding box center [508, 309] width 835 height 377
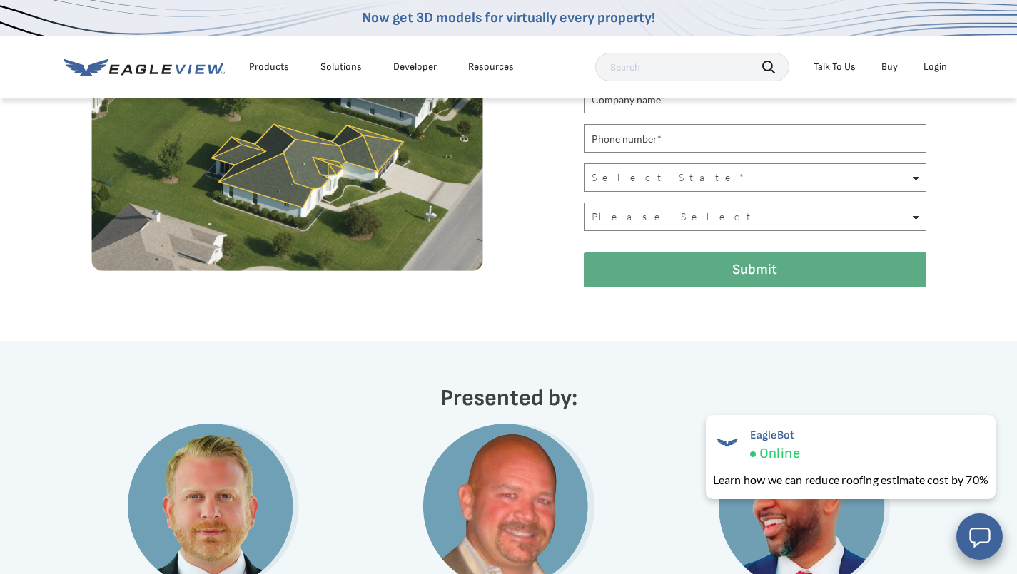
scroll to position [297, 0]
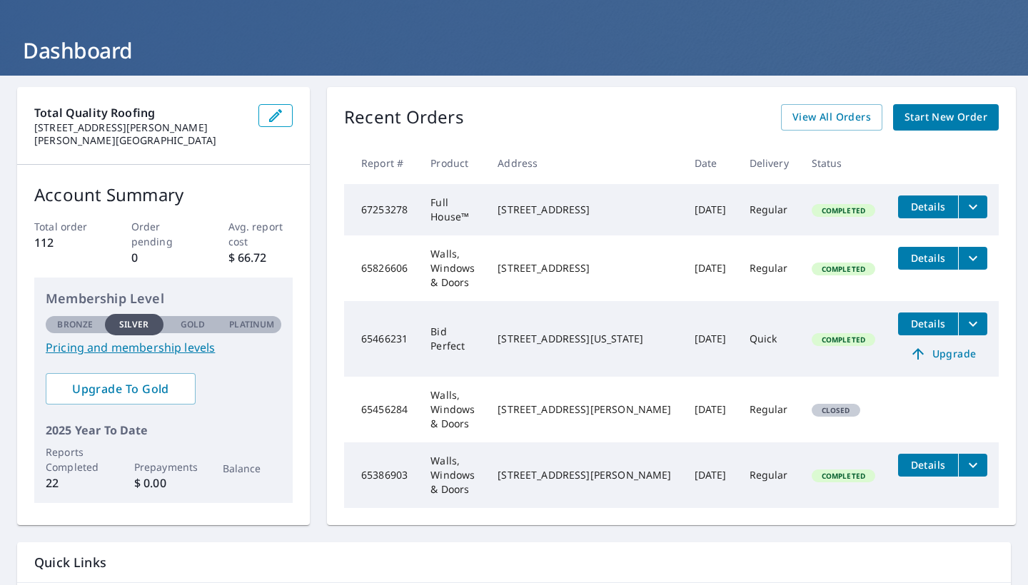
scroll to position [59, 0]
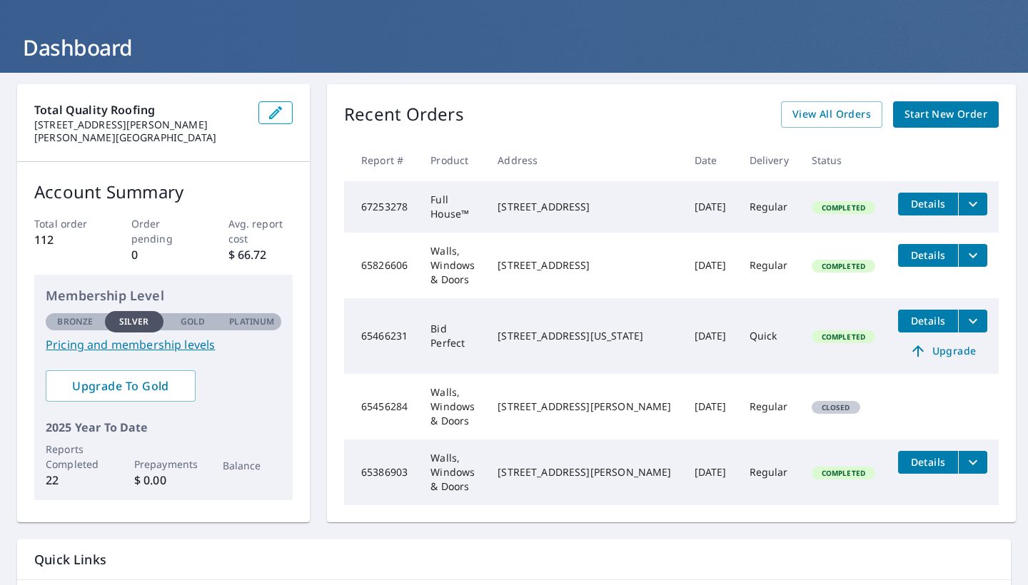
click at [910, 314] on span "Details" at bounding box center [927, 321] width 43 height 14
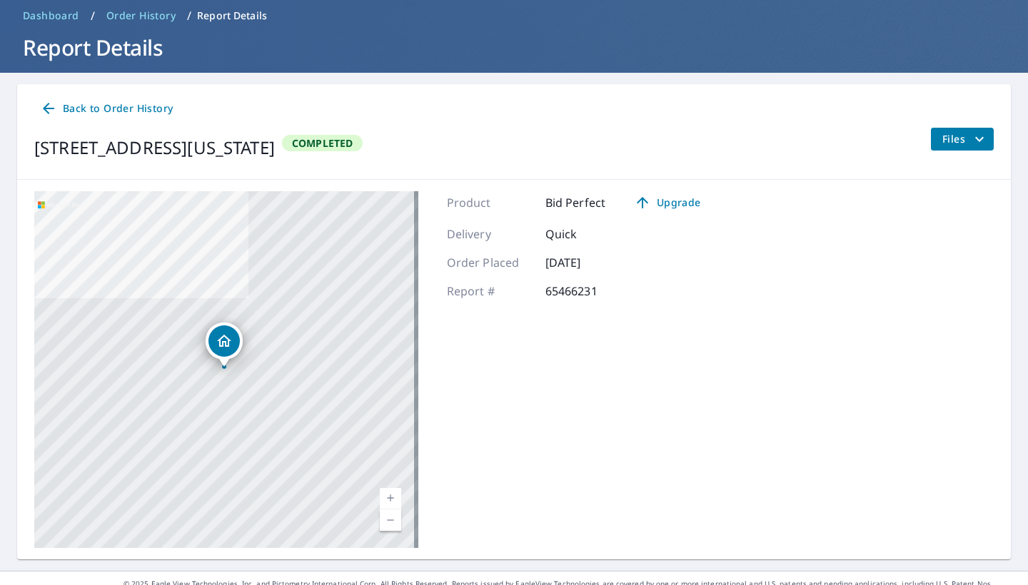
click at [56, 105] on icon at bounding box center [48, 108] width 17 height 17
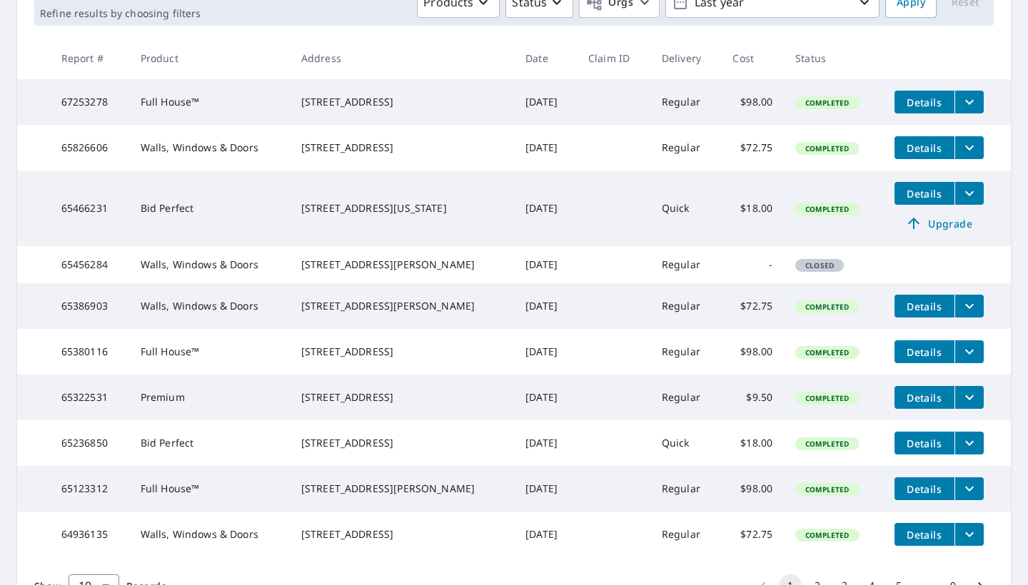
scroll to position [264, 0]
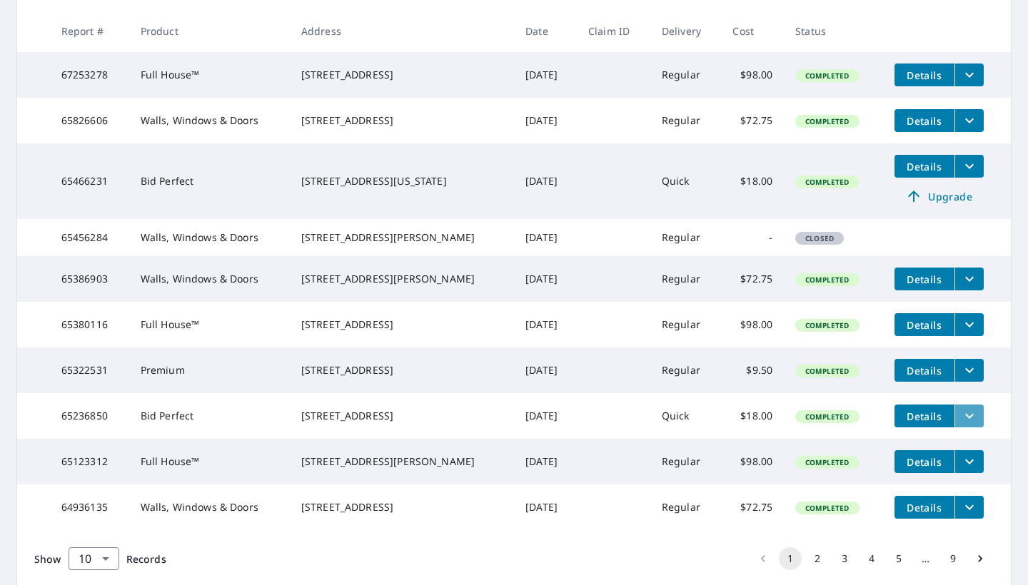
click at [963, 425] on icon "filesDropdownBtn-65236850" at bounding box center [968, 415] width 17 height 17
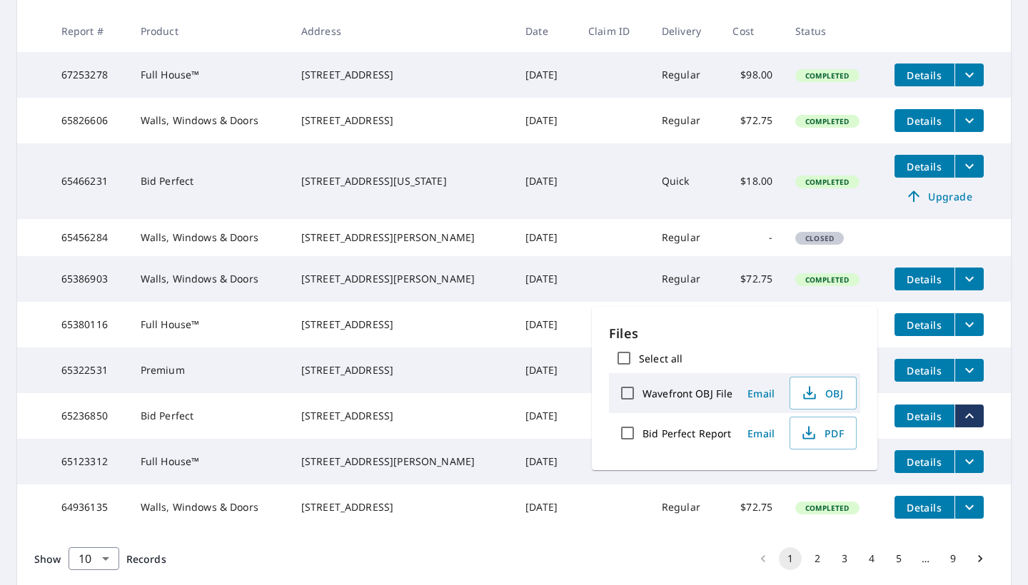
click at [960, 425] on icon "filesDropdownBtn-65236850" at bounding box center [968, 415] width 17 height 17
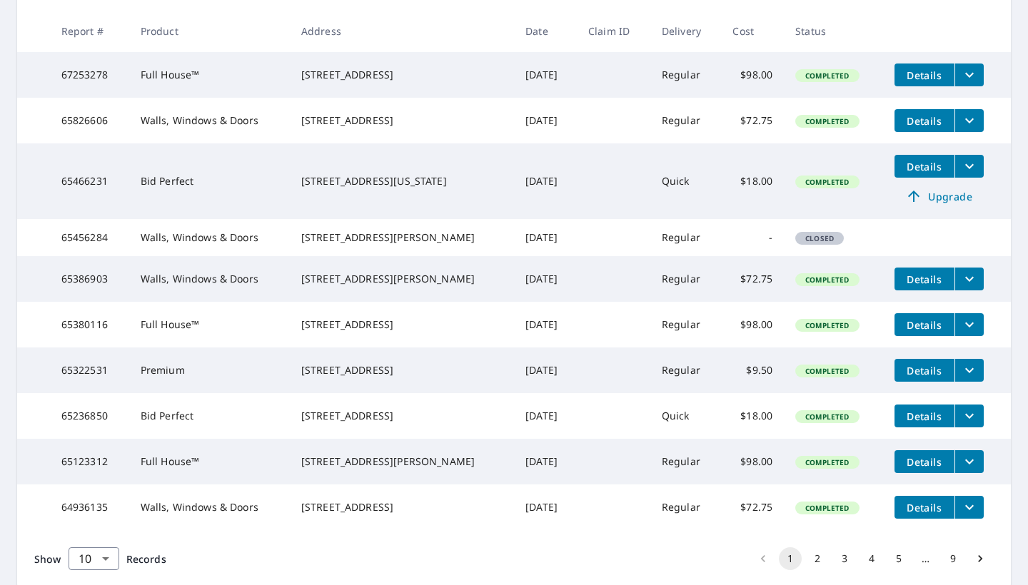
click at [918, 423] on span "Details" at bounding box center [924, 417] width 43 height 14
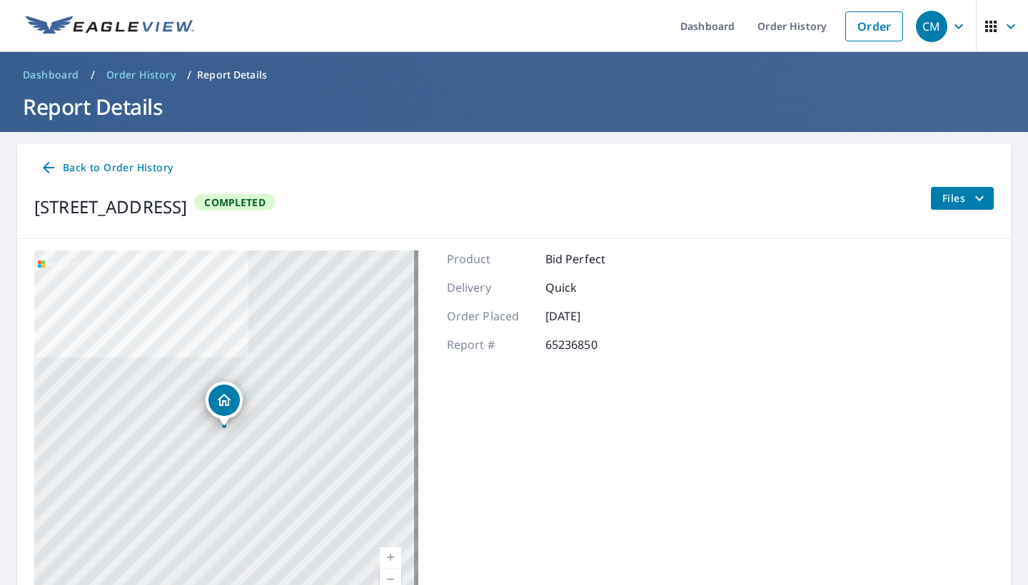
scroll to position [81, 0]
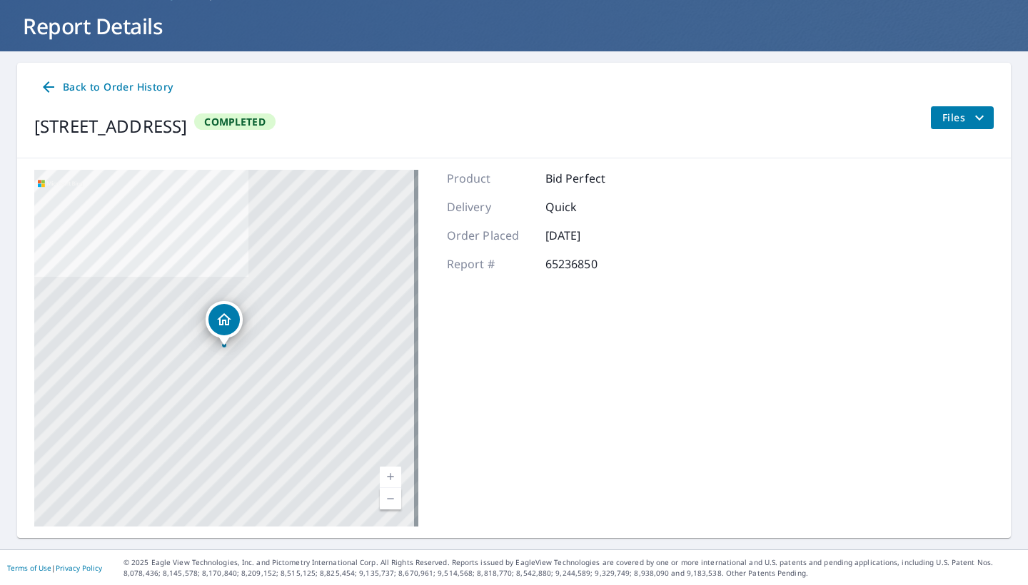
click at [975, 117] on icon "filesDropdownBtn-65236850" at bounding box center [978, 117] width 17 height 17
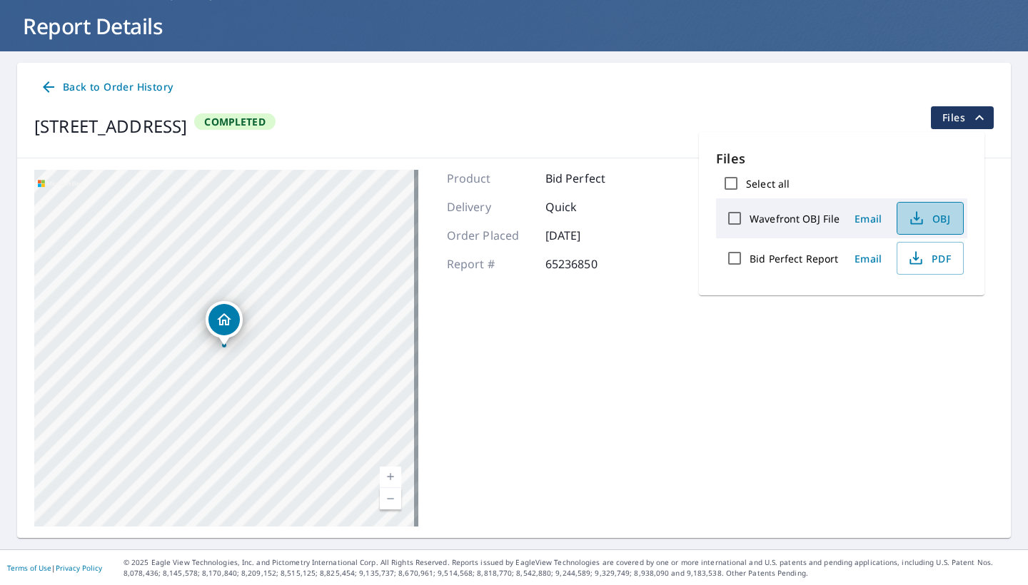
click at [922, 220] on icon "button" at bounding box center [916, 218] width 17 height 17
